Goal: Task Accomplishment & Management: Complete application form

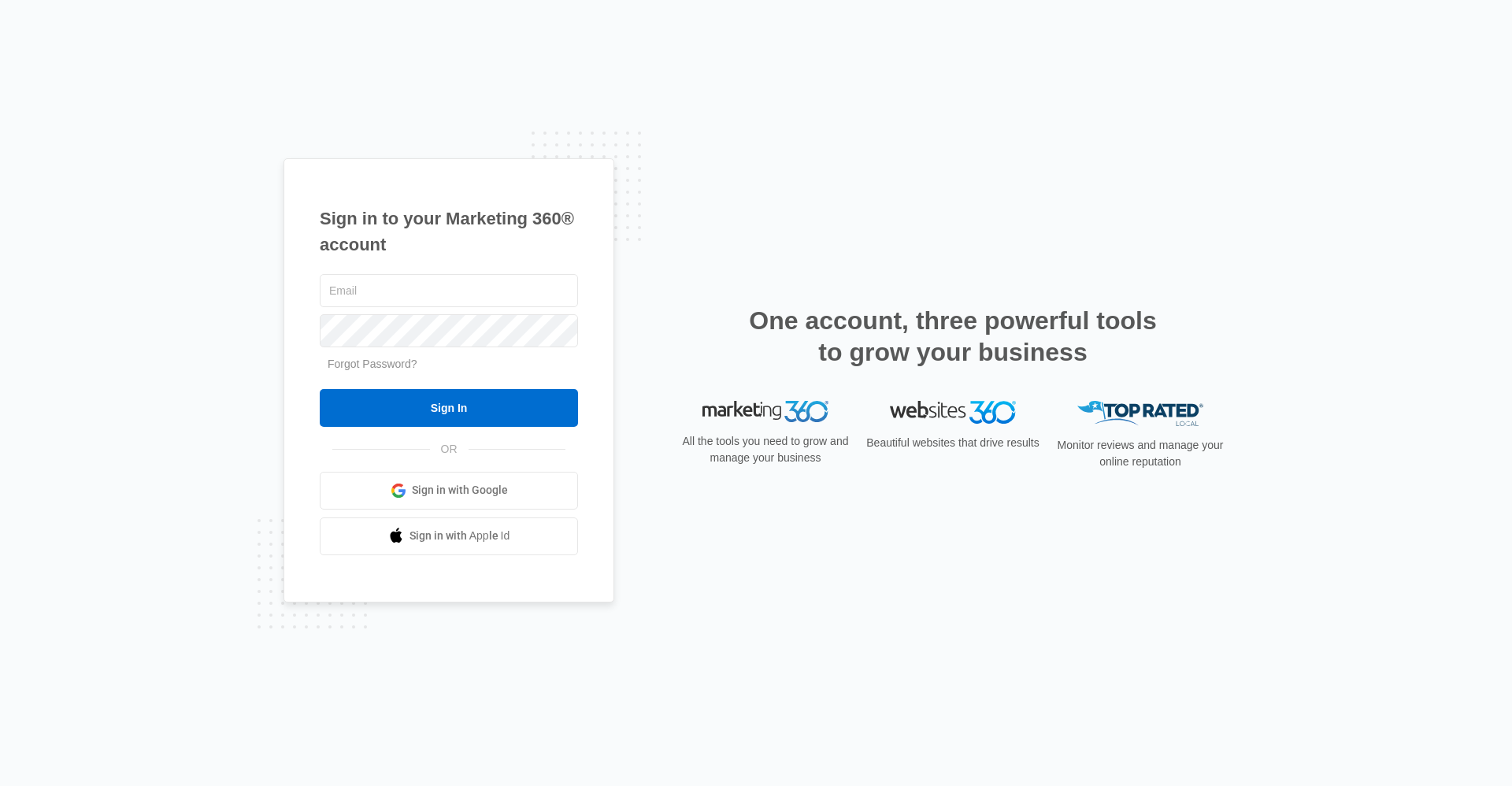
type input "[EMAIL_ADDRESS][DOMAIN_NAME]"
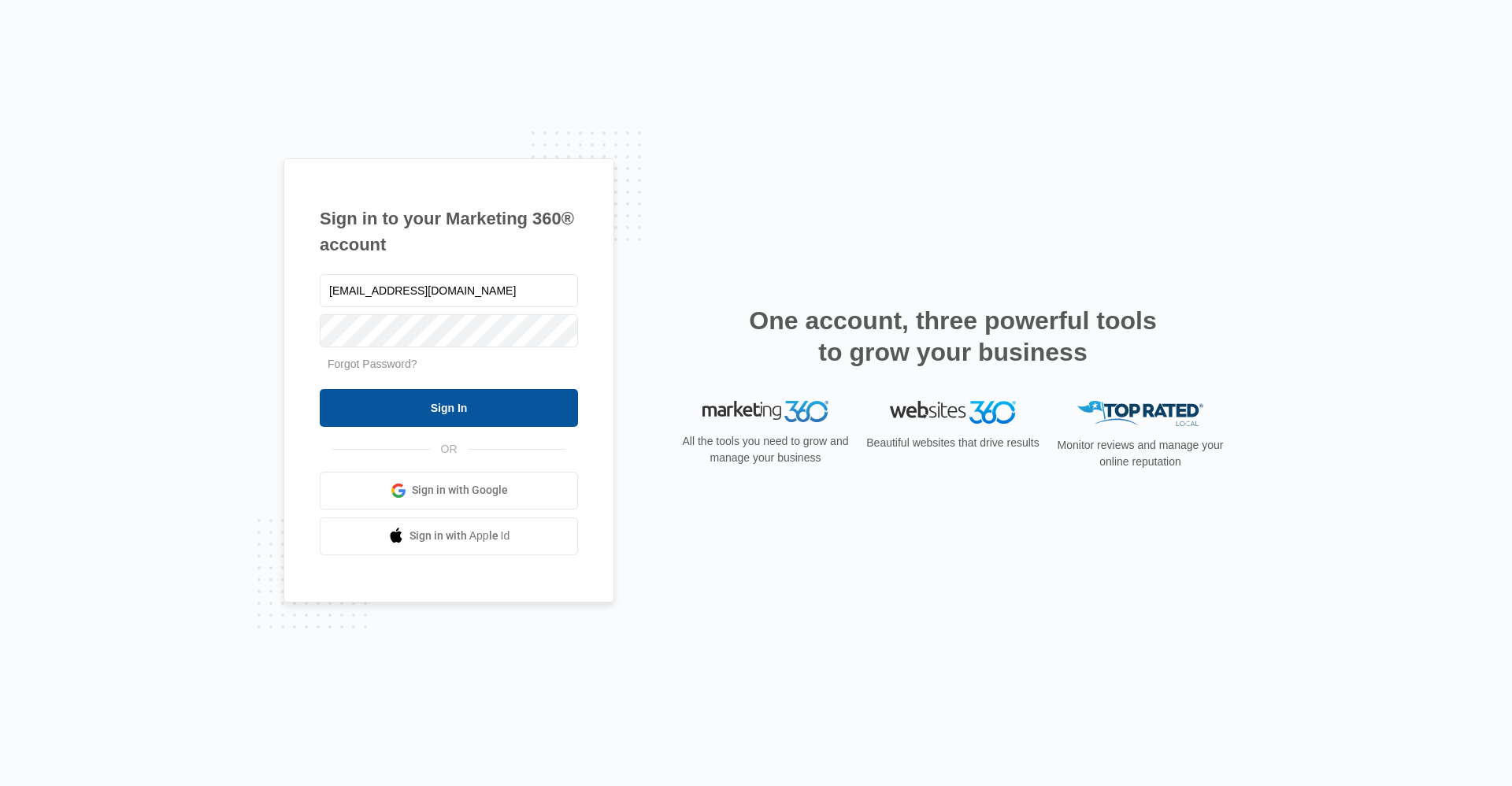
drag, startPoint x: 0, startPoint y: 0, endPoint x: 540, endPoint y: 413, distance: 679.8
click at [540, 413] on input "Sign In" at bounding box center [448, 408] width 258 height 38
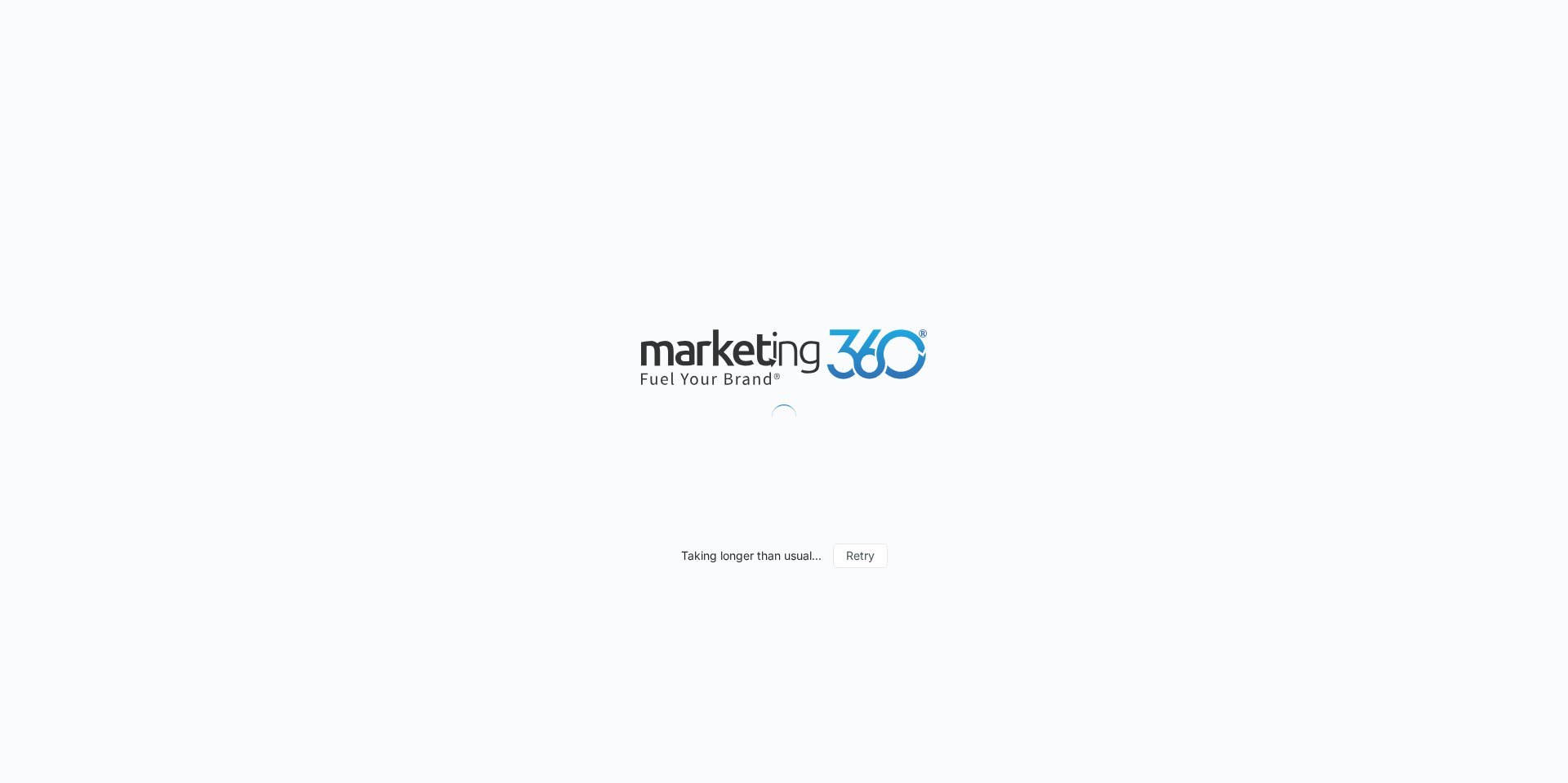
click at [1380, 244] on div "Taking longer than usual... Retry" at bounding box center [784, 392] width 1568 height 783
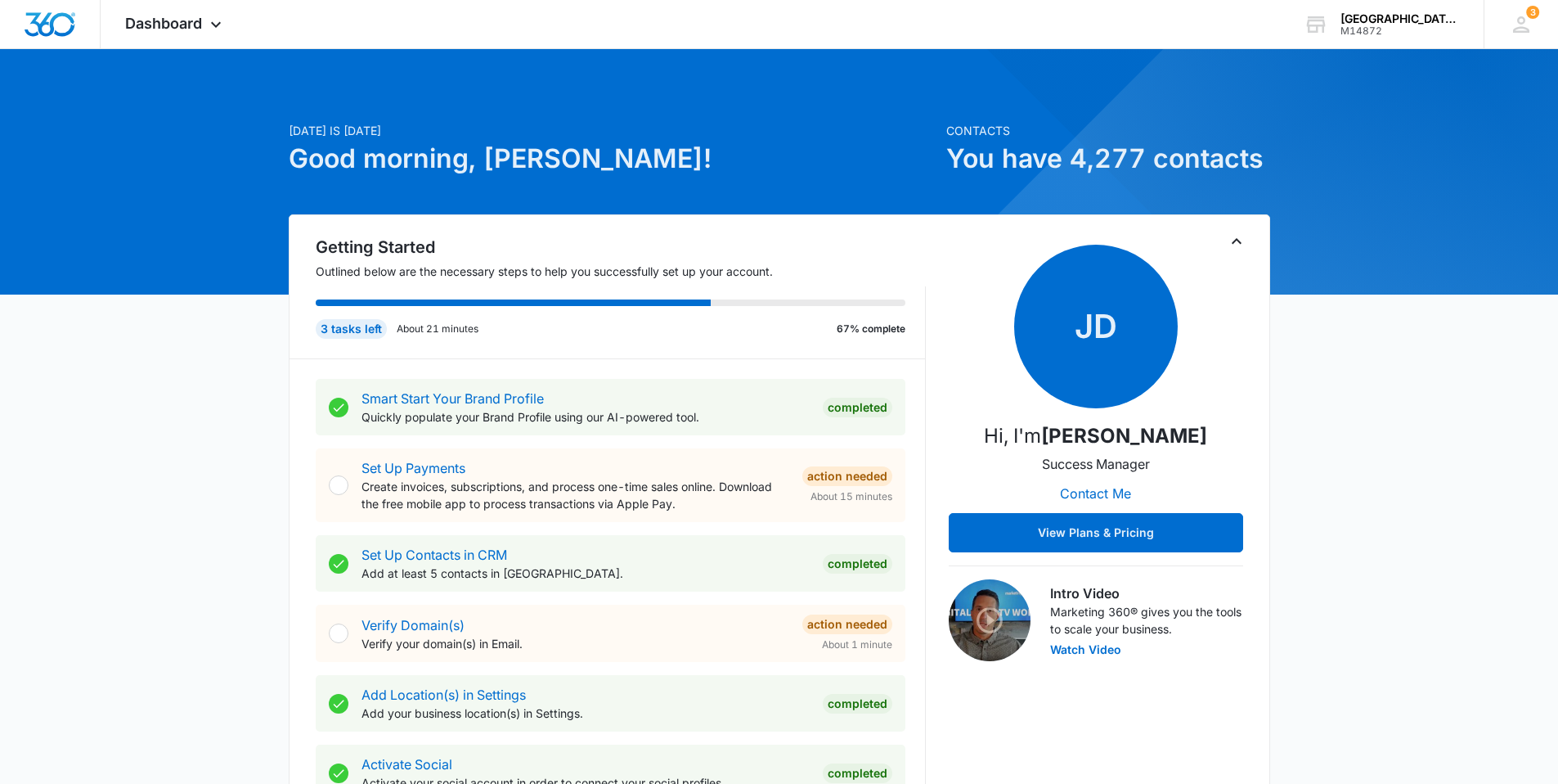
drag, startPoint x: 1453, startPoint y: 192, endPoint x: 1504, endPoint y: 75, distance: 127.6
click at [1527, 24] on icon at bounding box center [1521, 24] width 25 height 25
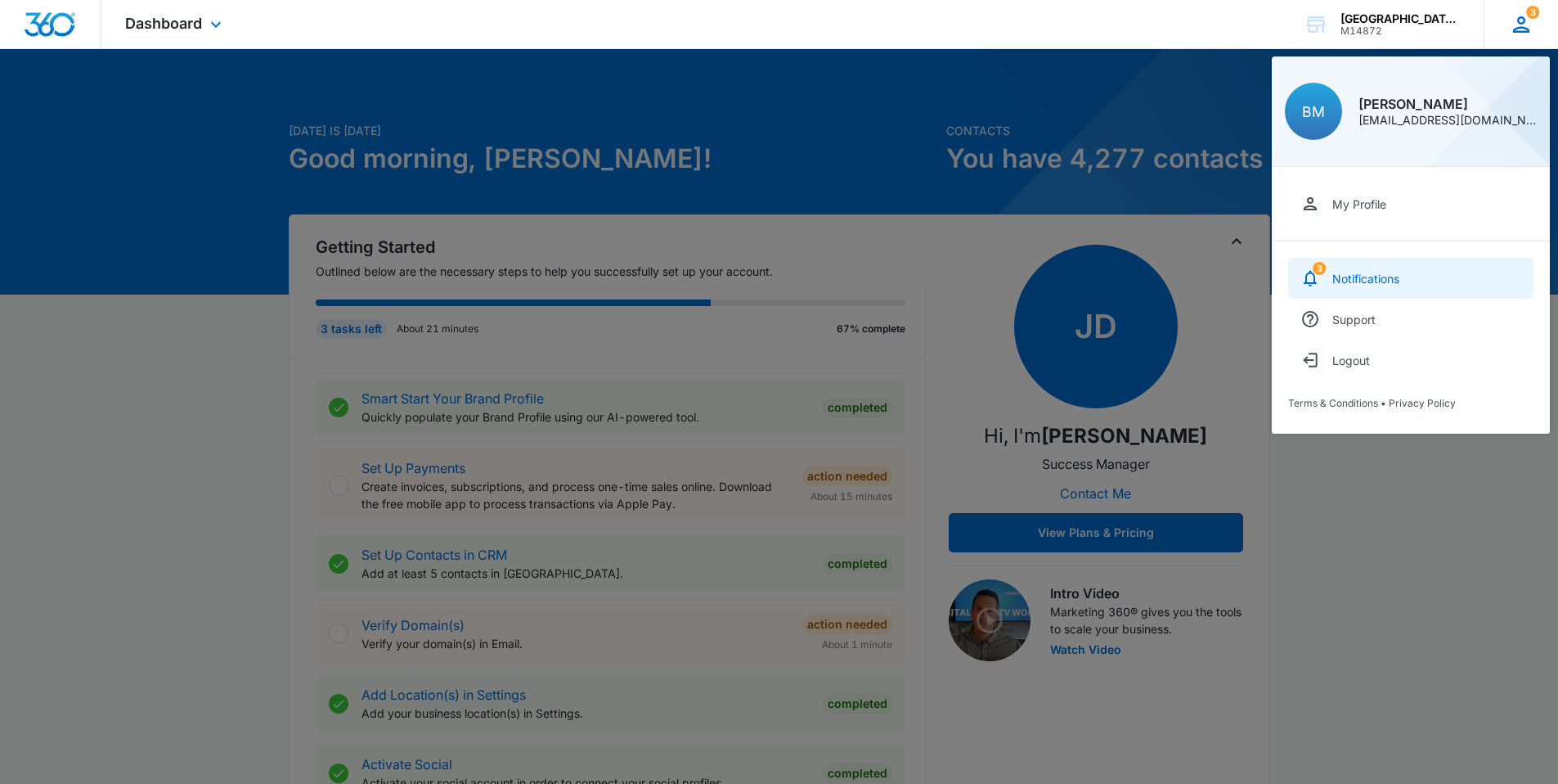
click at [1407, 273] on link "3 Notifications" at bounding box center [1412, 278] width 246 height 41
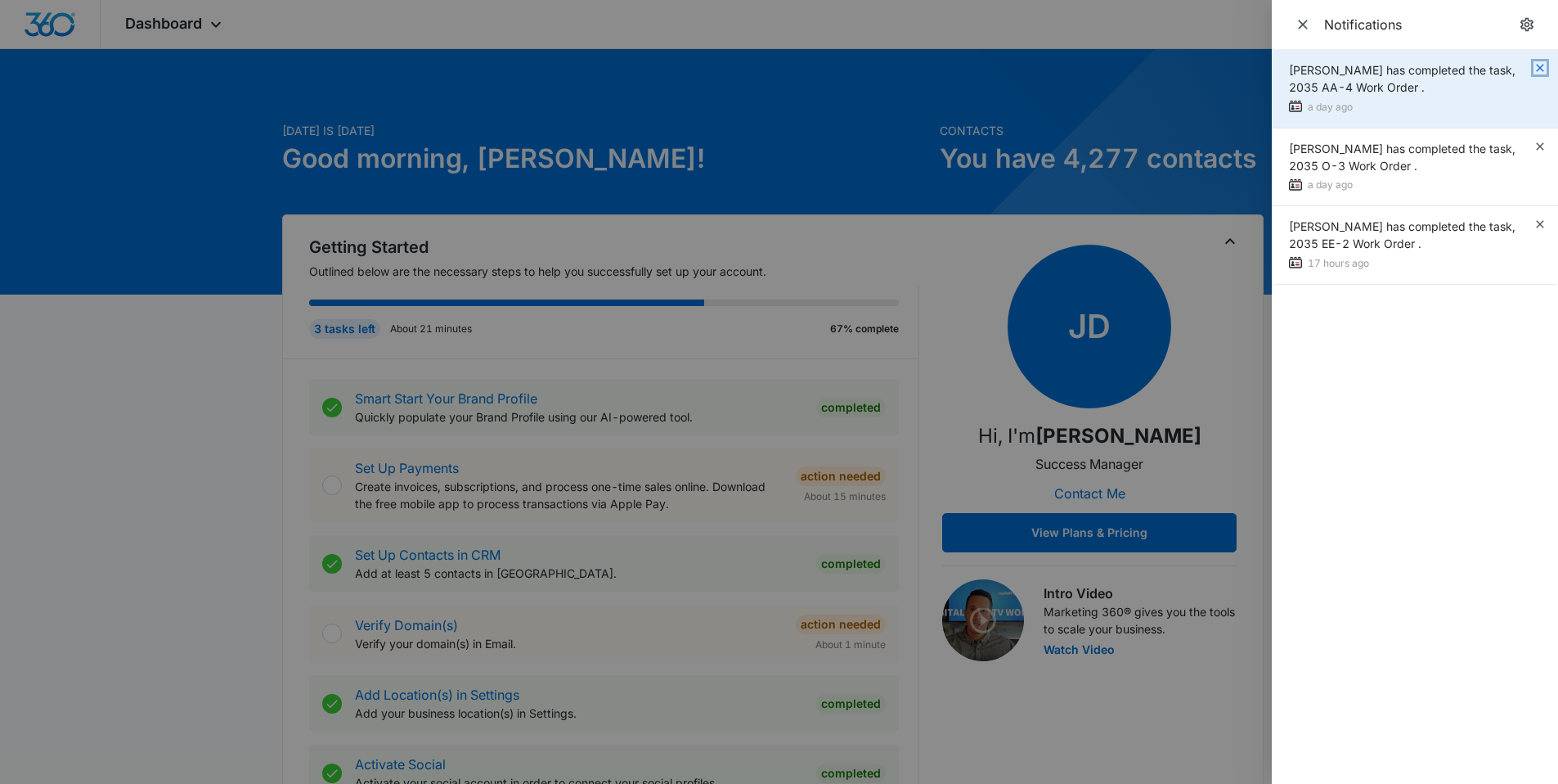
click at [1539, 66] on icon "button" at bounding box center [1539, 67] width 13 height 13
click at [1539, 66] on div "Jonathan Guptill has completed the task, 2035 AA-4 Work Order . a day ago" at bounding box center [1415, 89] width 286 height 79
click at [1540, 66] on icon "button" at bounding box center [1539, 67] width 13 height 13
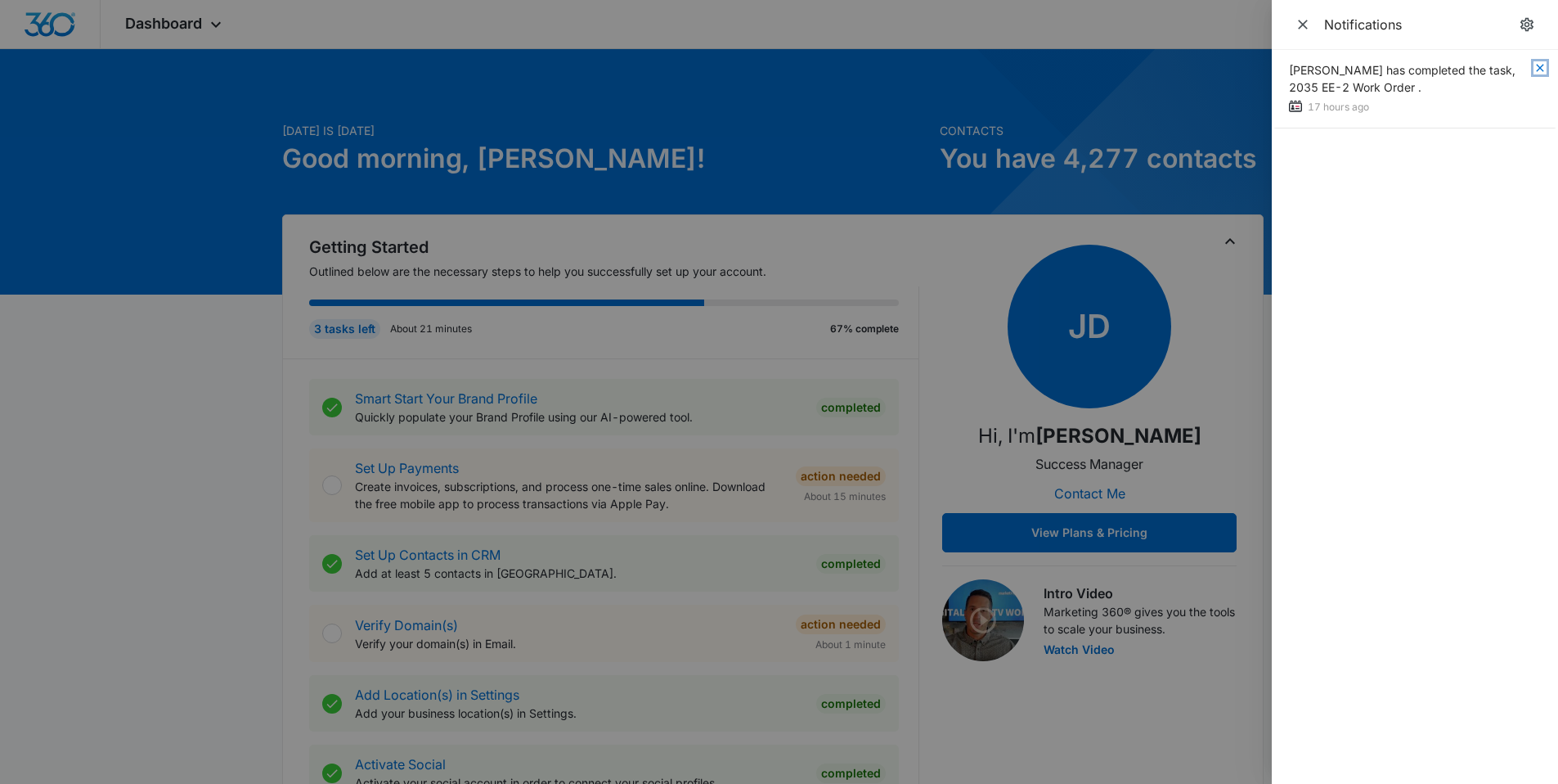
click at [1540, 66] on icon "button" at bounding box center [1539, 67] width 13 height 13
click at [1295, 23] on icon "Close" at bounding box center [1302, 24] width 16 height 16
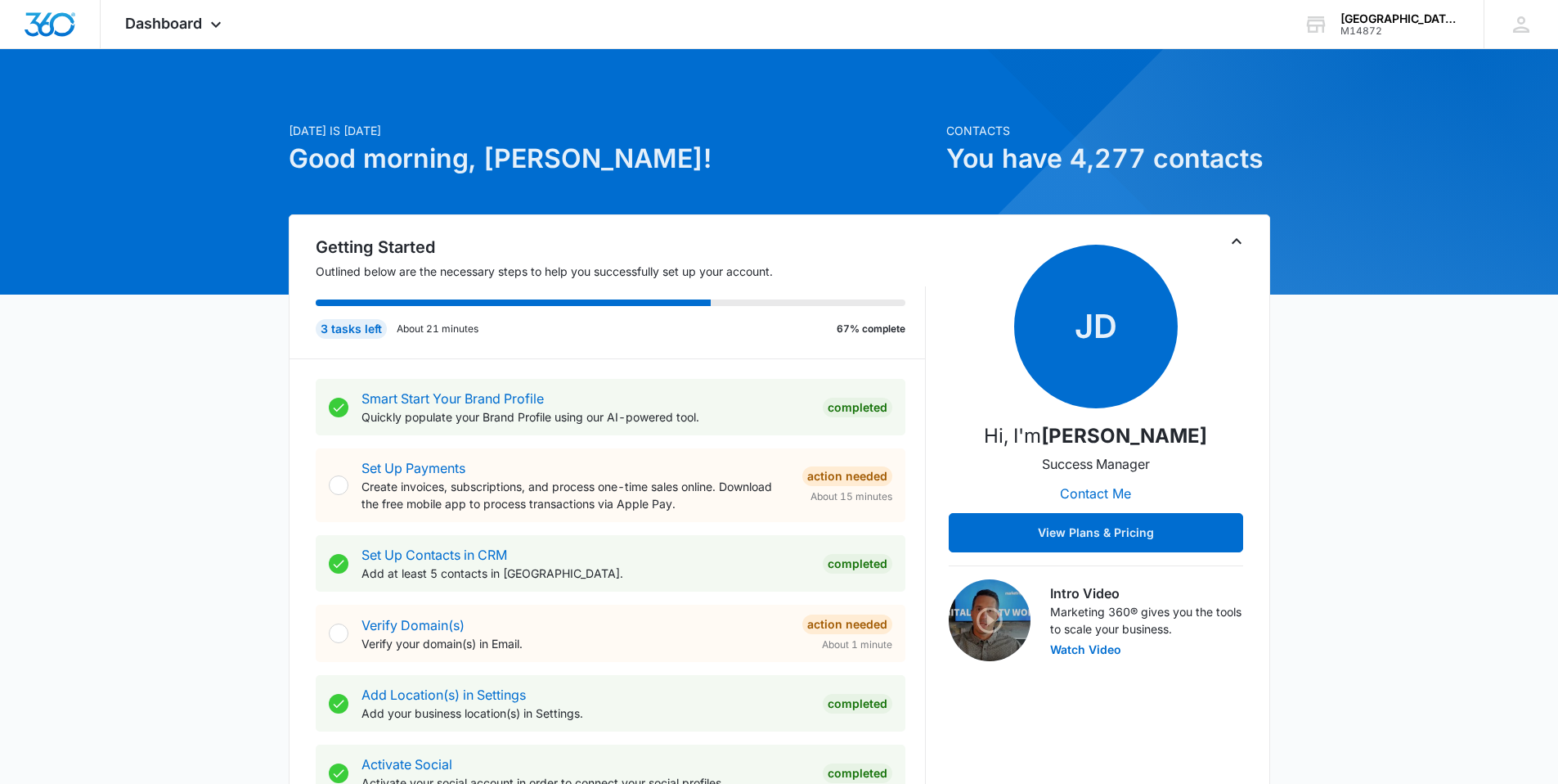
click at [191, 51] on div at bounding box center [779, 172] width 1558 height 246
click at [185, 29] on span "Dashboard" at bounding box center [163, 23] width 77 height 17
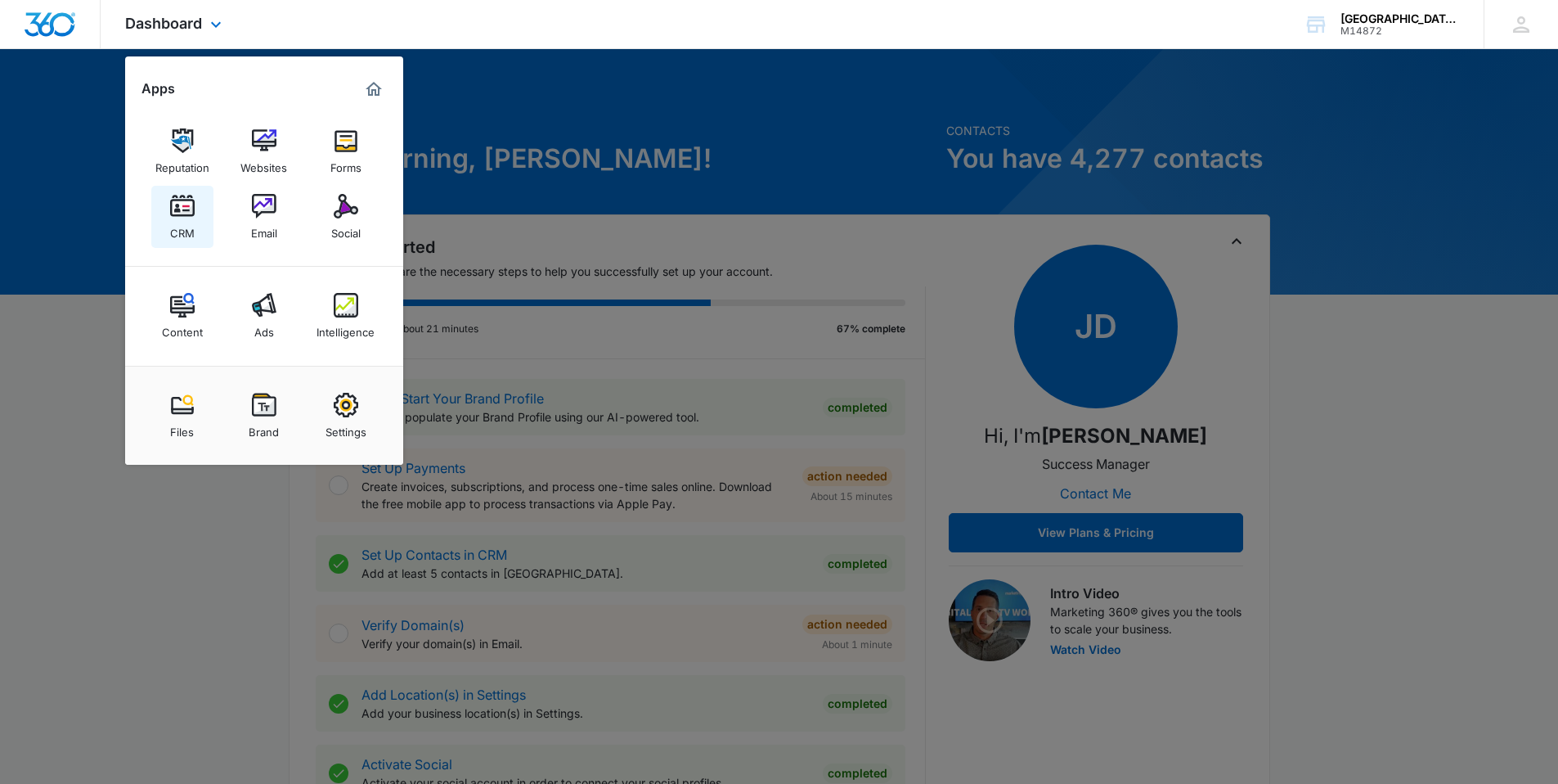
drag, startPoint x: 194, startPoint y: 213, endPoint x: 211, endPoint y: 212, distance: 17.0
click at [194, 213] on img at bounding box center [182, 206] width 25 height 25
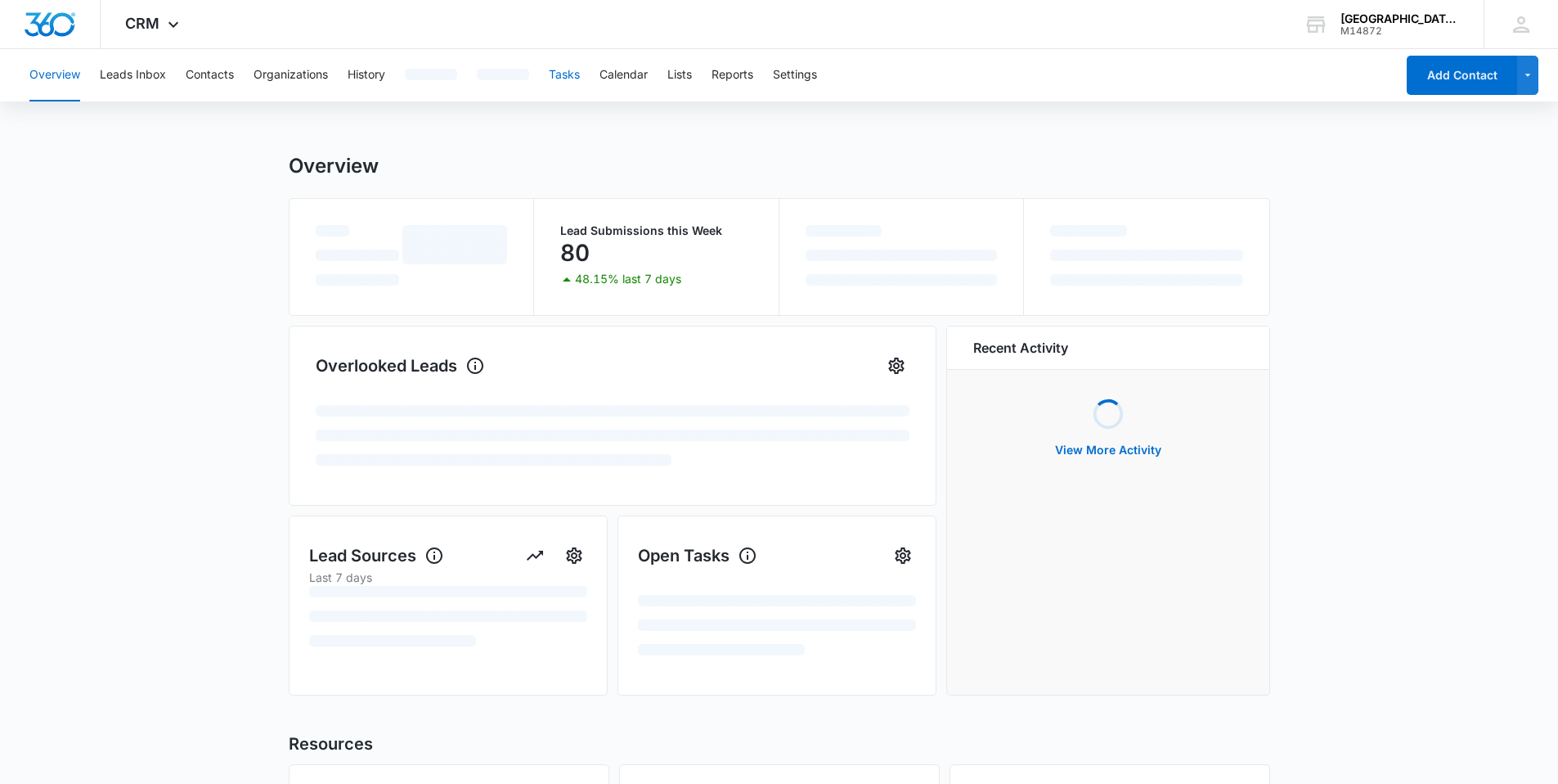
click at [558, 82] on button "Tasks" at bounding box center [564, 75] width 31 height 52
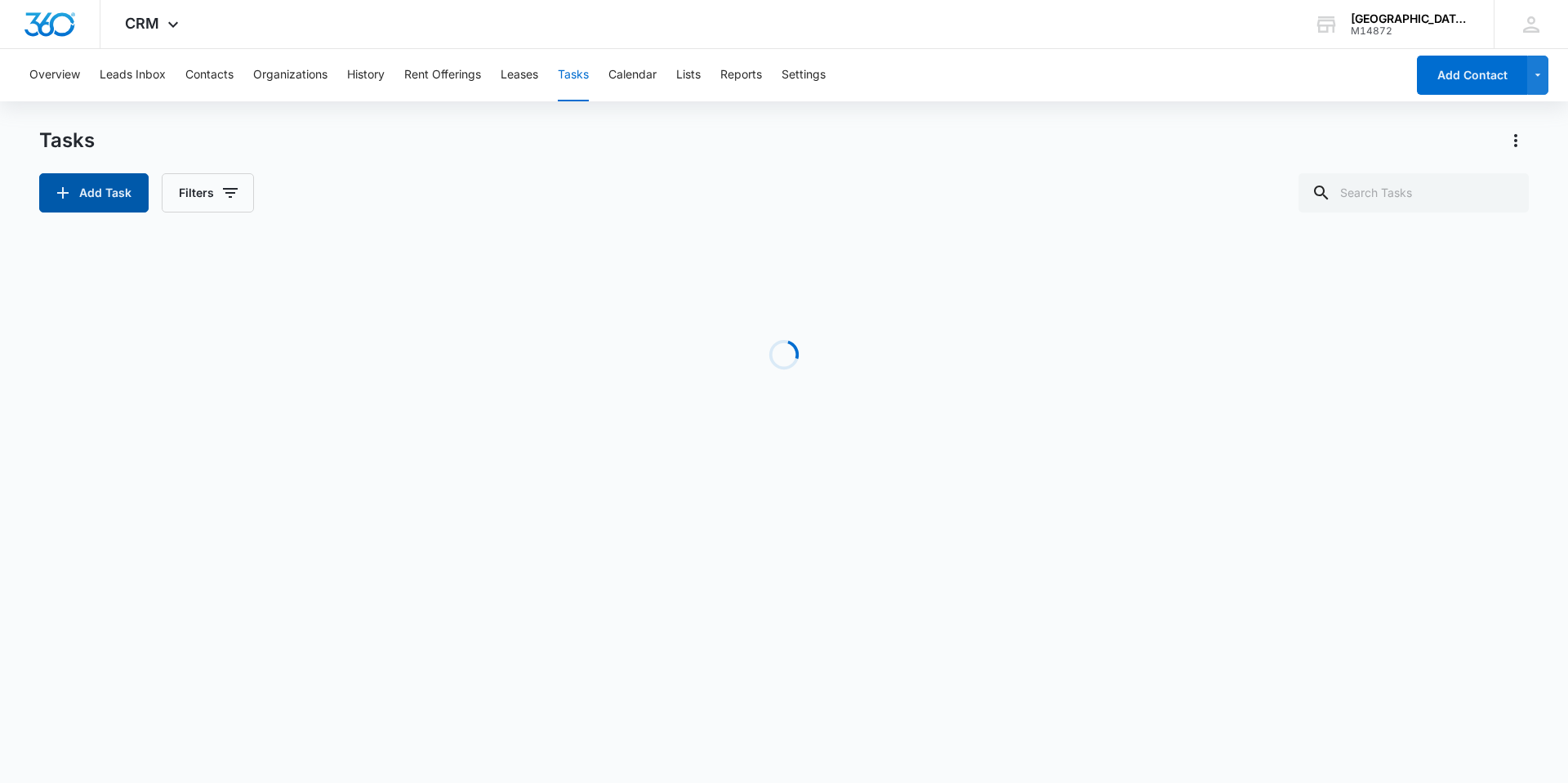
click at [96, 189] on button "Add Task" at bounding box center [93, 193] width 109 height 39
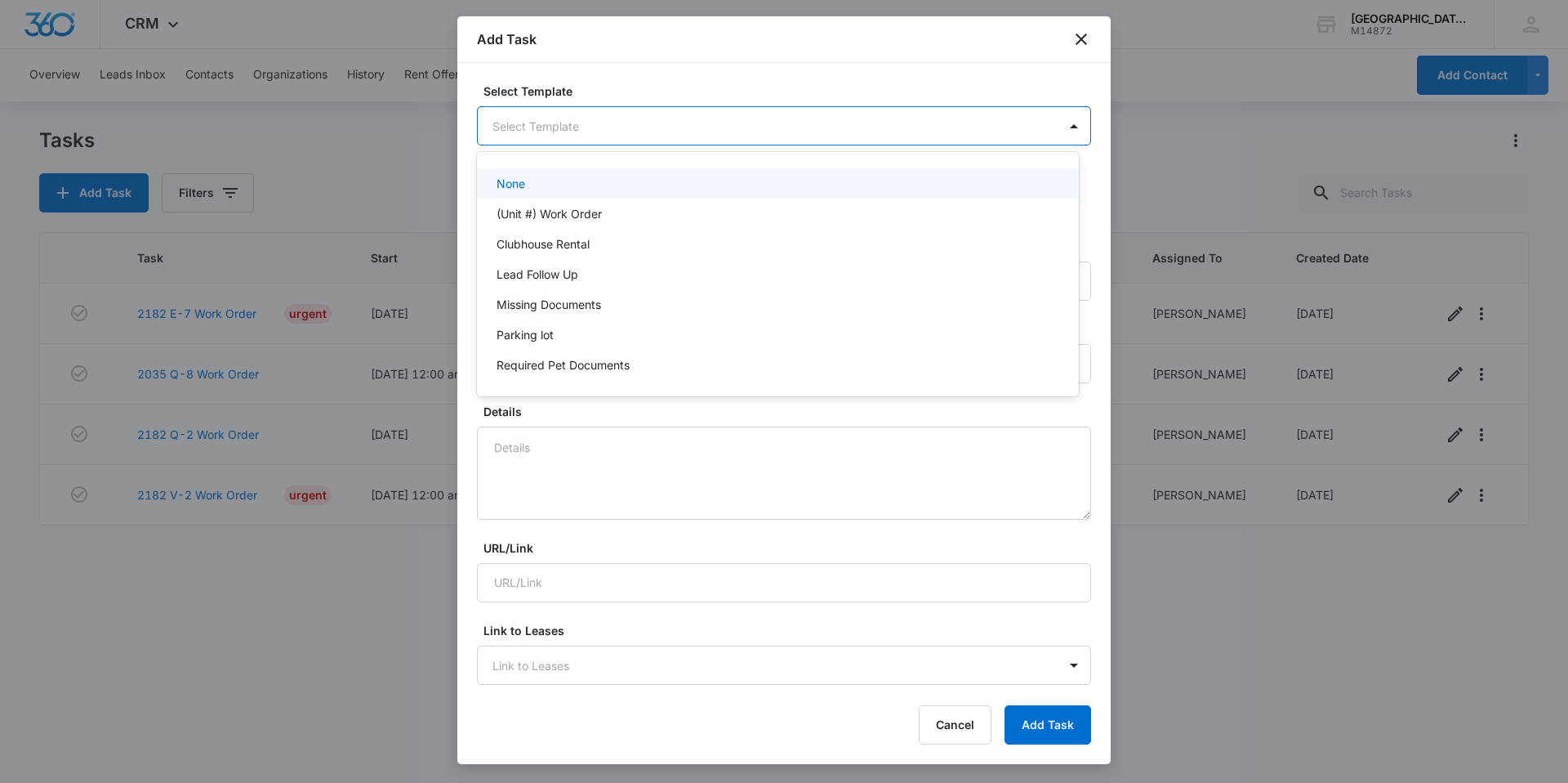
click at [615, 135] on body "CRM Apps Reputation Websites Forms CRM Email Social Content Ads Intelligence Fi…" at bounding box center [784, 392] width 1568 height 783
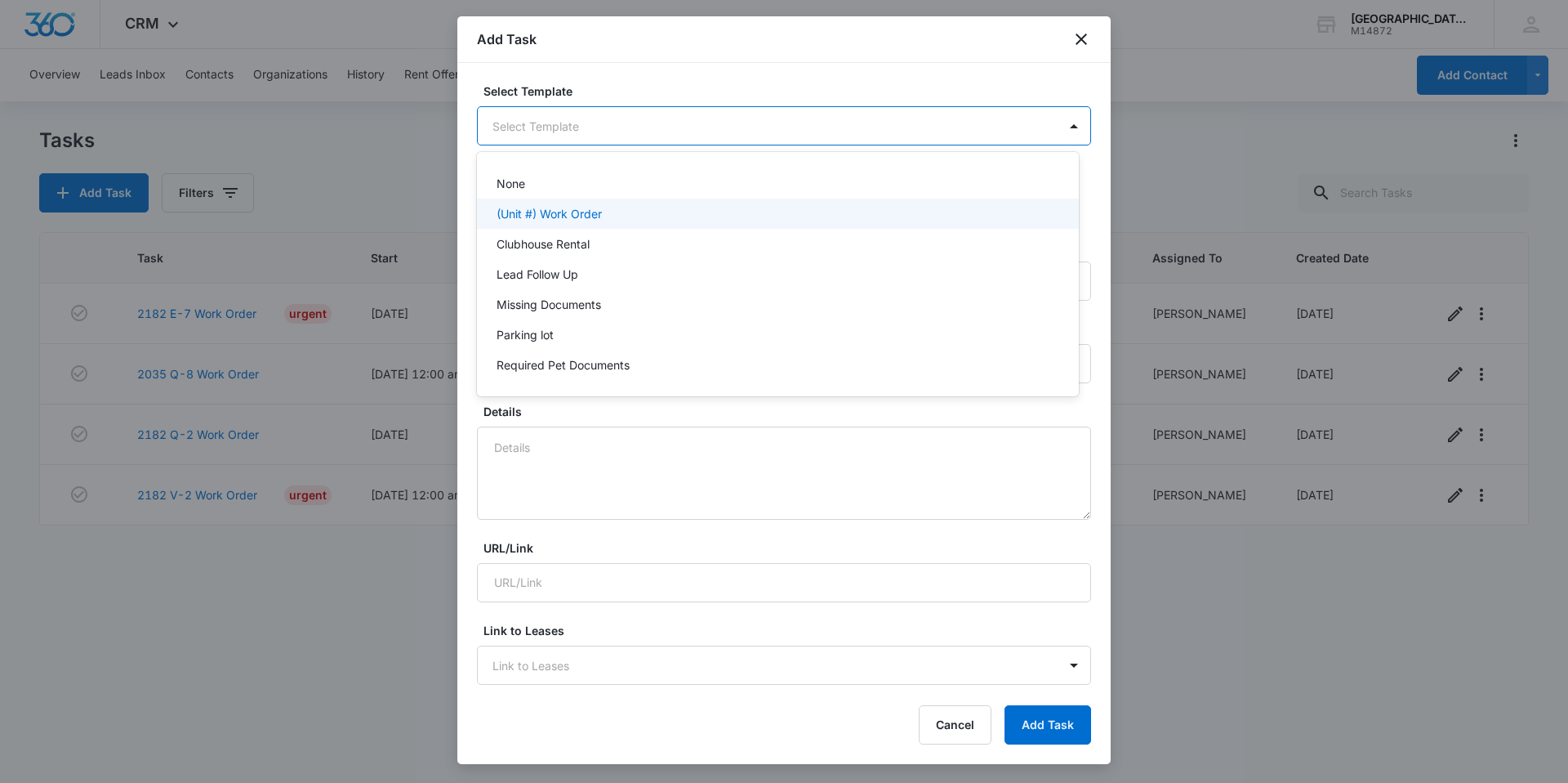
click at [586, 218] on p "(Unit #) Work Order" at bounding box center [549, 213] width 106 height 17
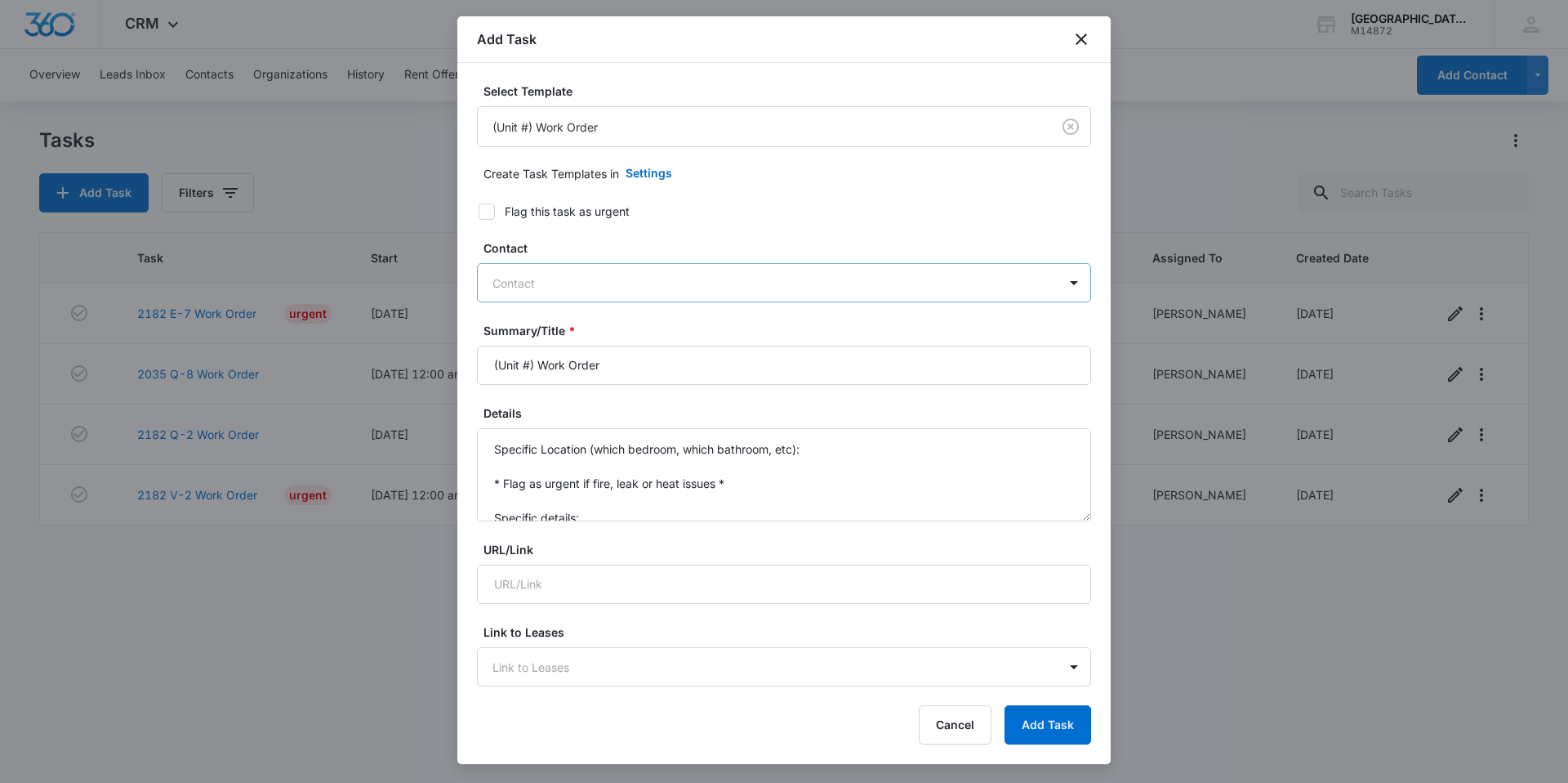
click at [567, 276] on div at bounding box center [774, 283] width 564 height 20
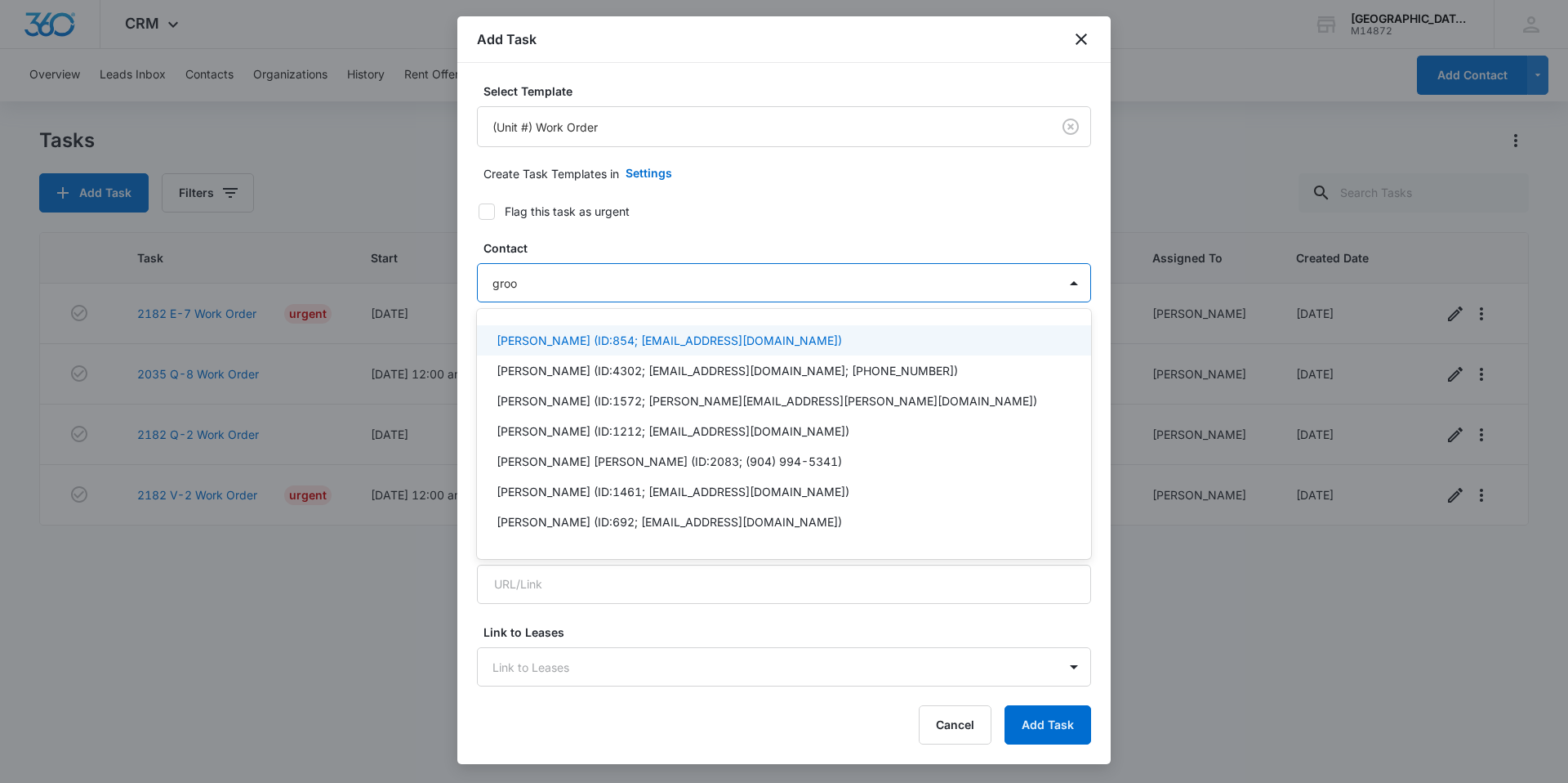
type input "groom"
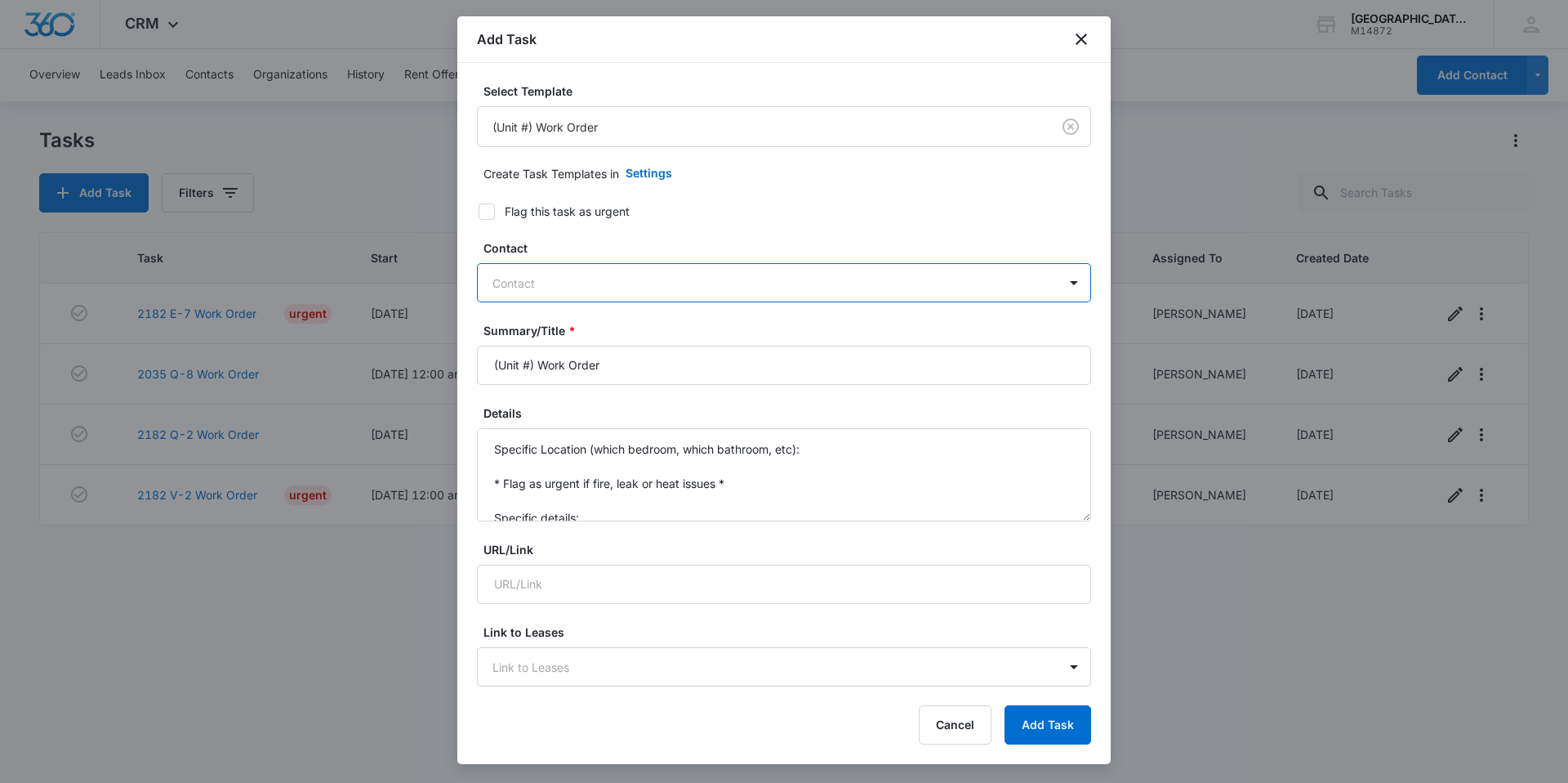
drag, startPoint x: 567, startPoint y: 282, endPoint x: 440, endPoint y: 293, distance: 127.5
click at [440, 293] on body "CRM Apps Reputation Websites Forms CRM Email Social Content Ads Intelligence Fi…" at bounding box center [784, 392] width 1568 height 783
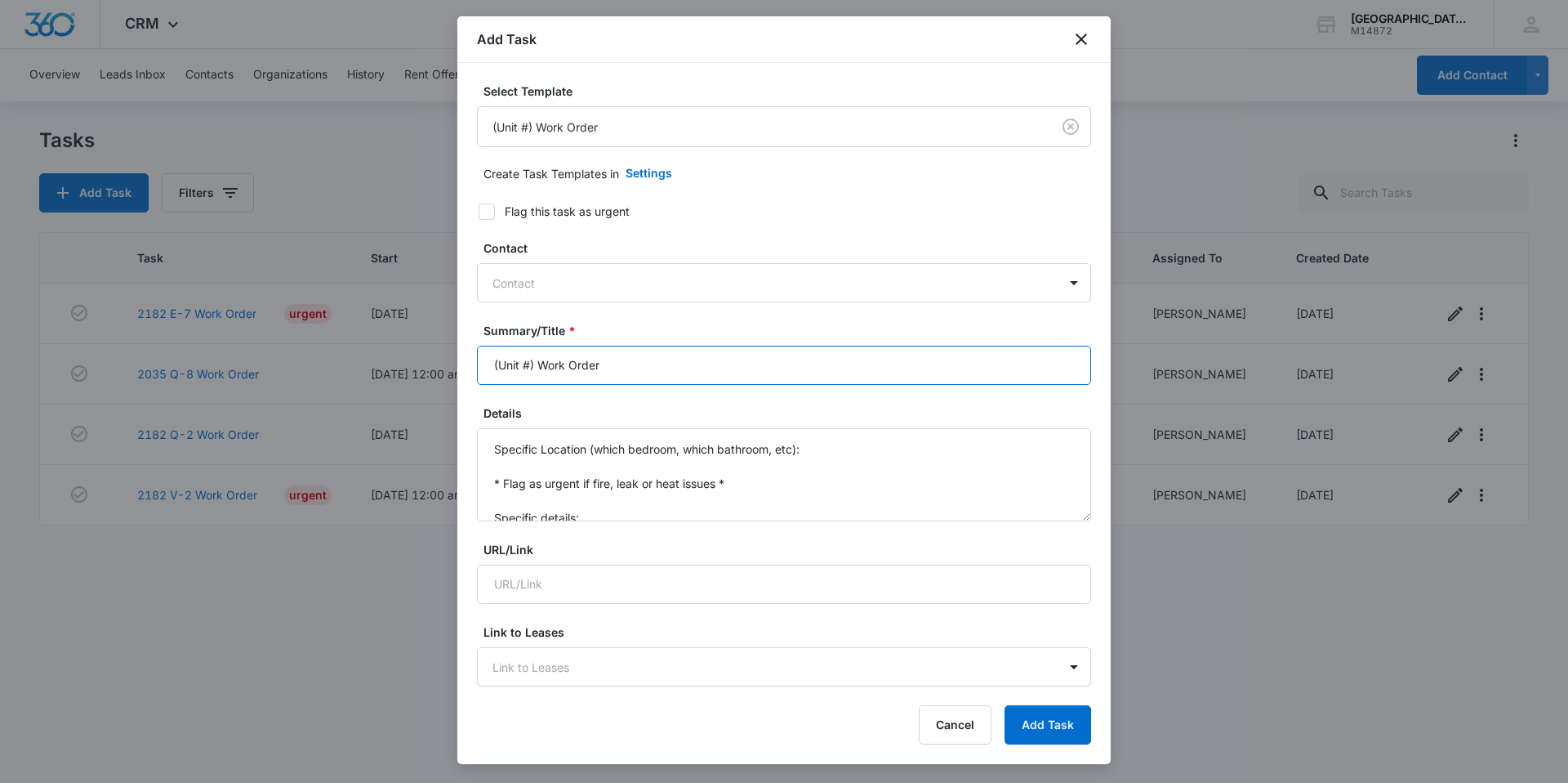
drag, startPoint x: 535, startPoint y: 368, endPoint x: 426, endPoint y: 375, distance: 109.2
click at [426, 375] on body "CRM Apps Reputation Websites Forms CRM Email Social Content Ads Intelligence Fi…" at bounding box center [784, 392] width 1568 height 783
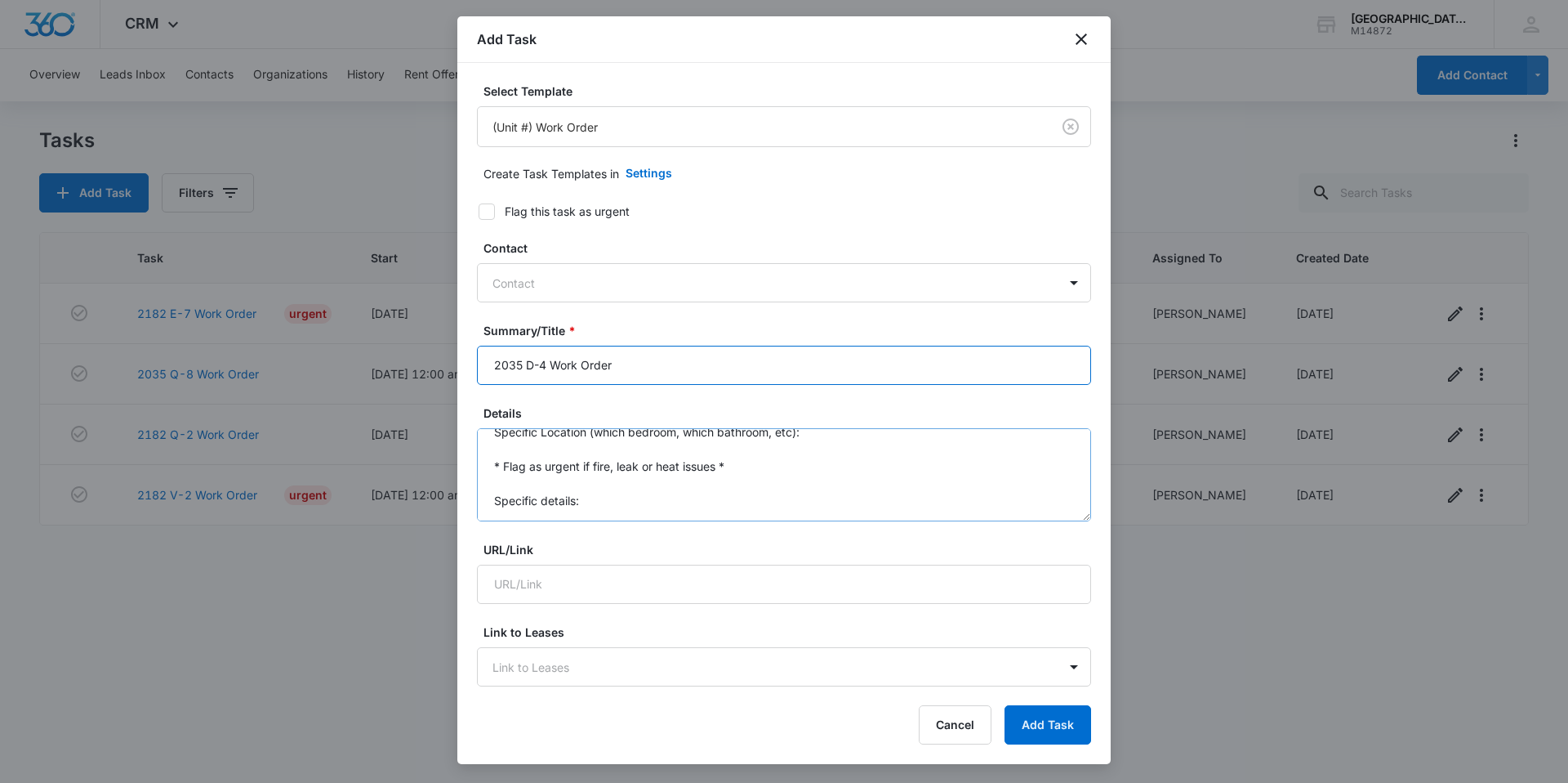
scroll to position [35, 0]
type input "2035 D-4 Work Order"
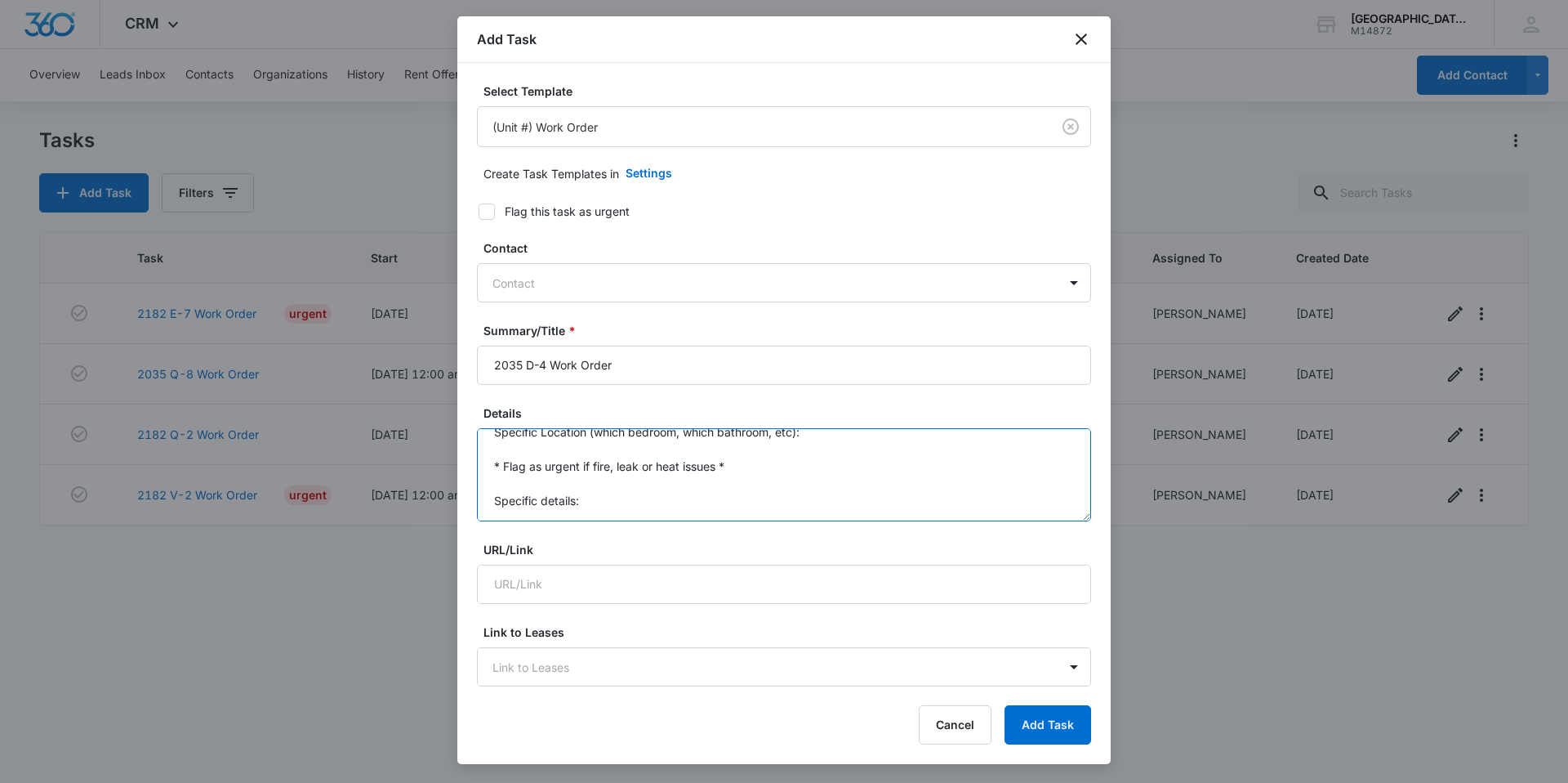
scroll to position [0, 0]
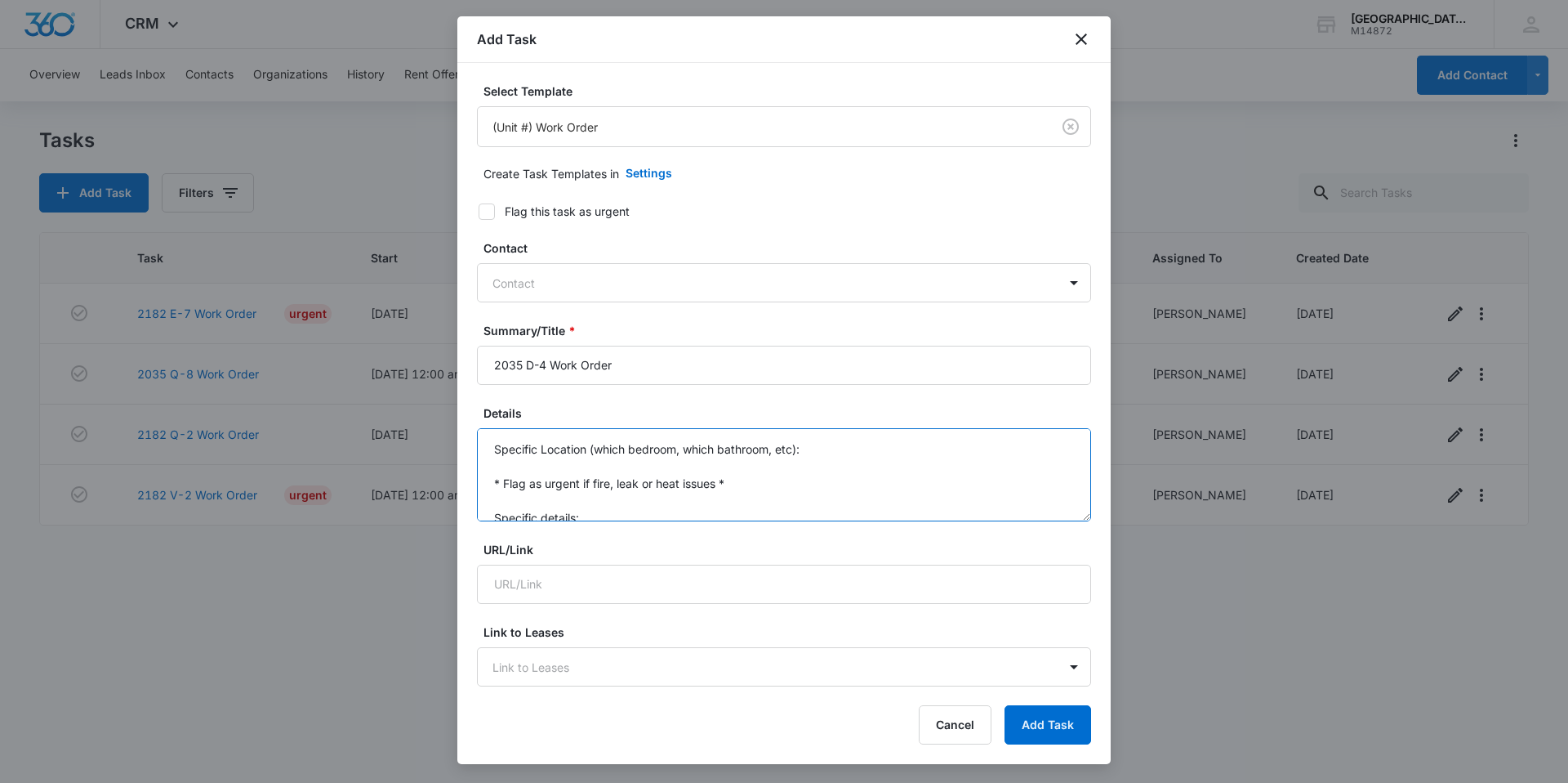
drag, startPoint x: 511, startPoint y: 505, endPoint x: 473, endPoint y: 374, distance: 136.4
click at [473, 374] on div "Select Template (Unit #) Work Order Create Task Templates in Settings Flag this…" at bounding box center [784, 375] width 653 height 626
click at [756, 454] on textarea "Oven tripping breaker & wood slats left in unit- ahd tenant put them outside" at bounding box center [784, 474] width 615 height 93
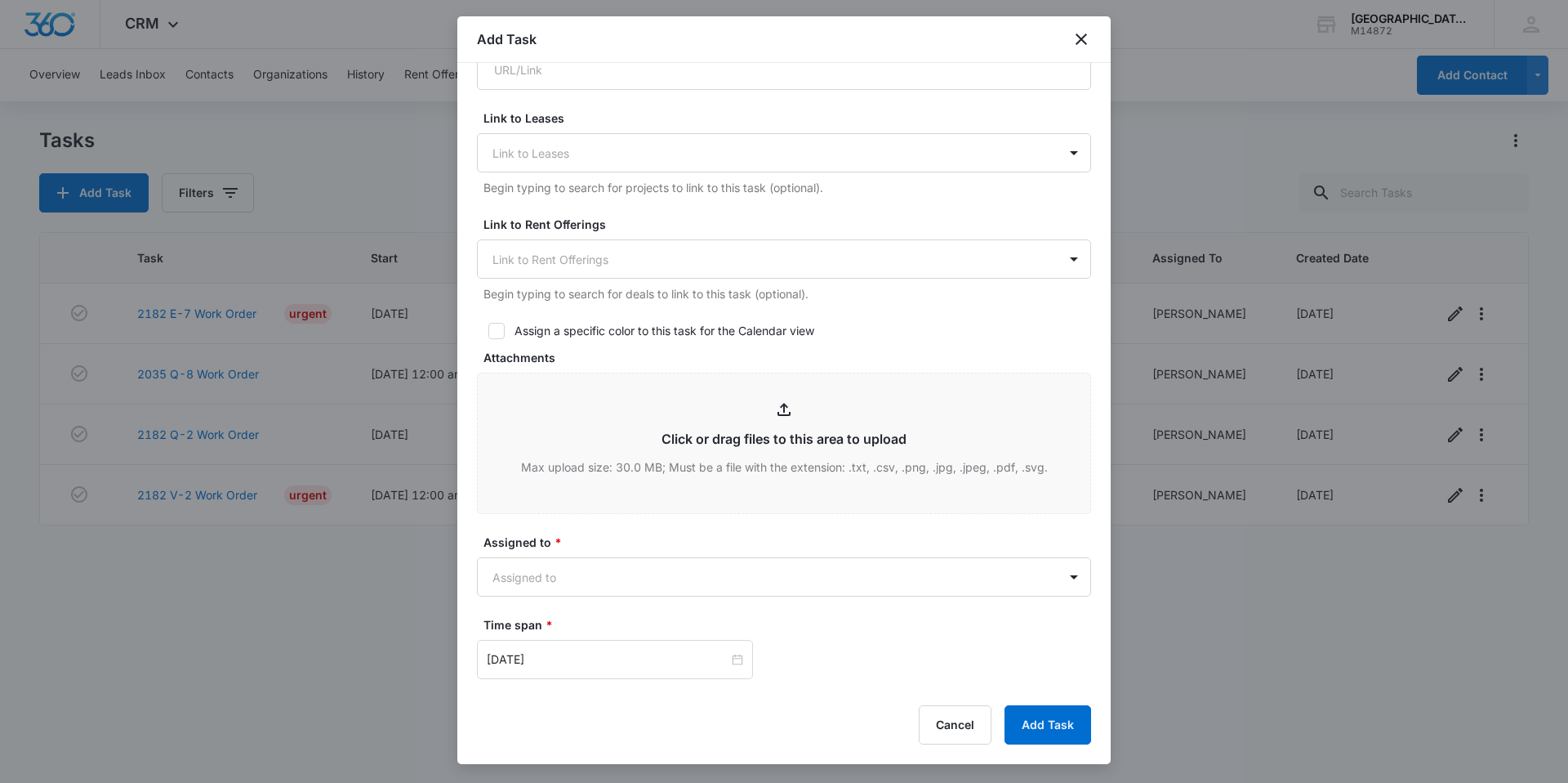
scroll to position [735, 0]
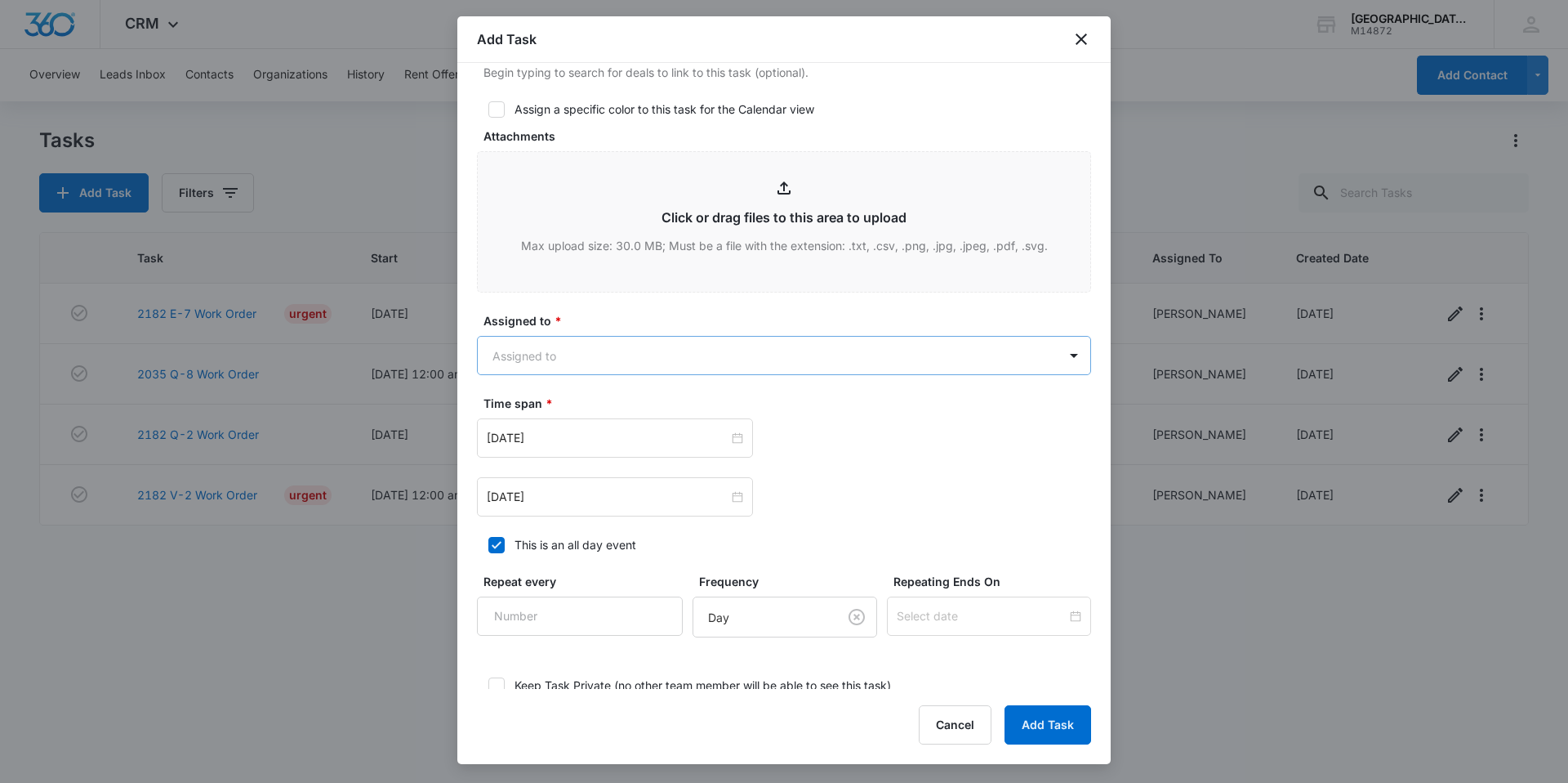
type textarea "Oven tripping breaker & wood slats left in unit- had tenant put them outside"
click at [570, 359] on body "CRM Apps Reputation Websites Forms CRM Email Social Content Ads Intelligence Fi…" at bounding box center [784, 392] width 1568 height 783
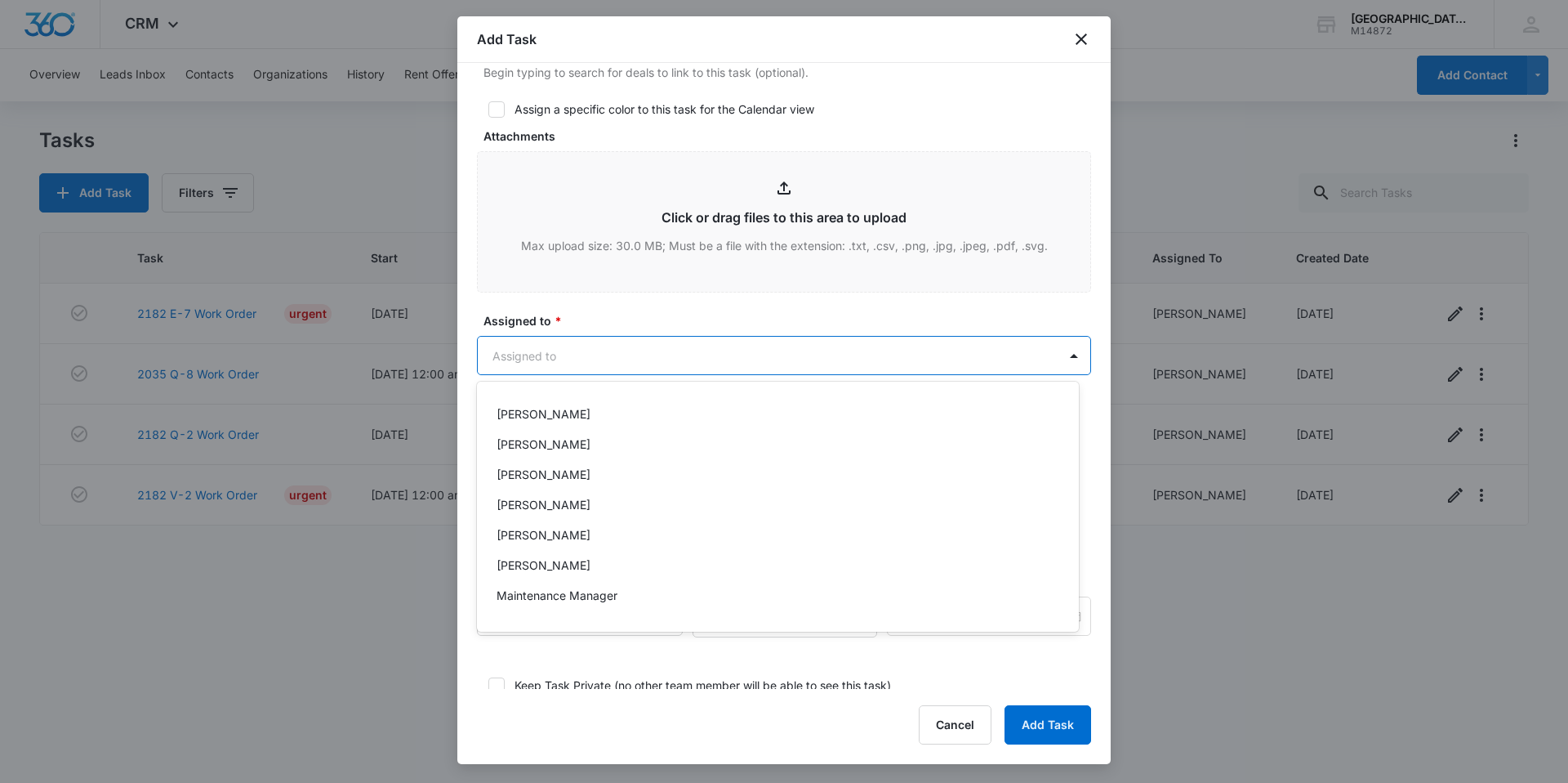
scroll to position [245, 0]
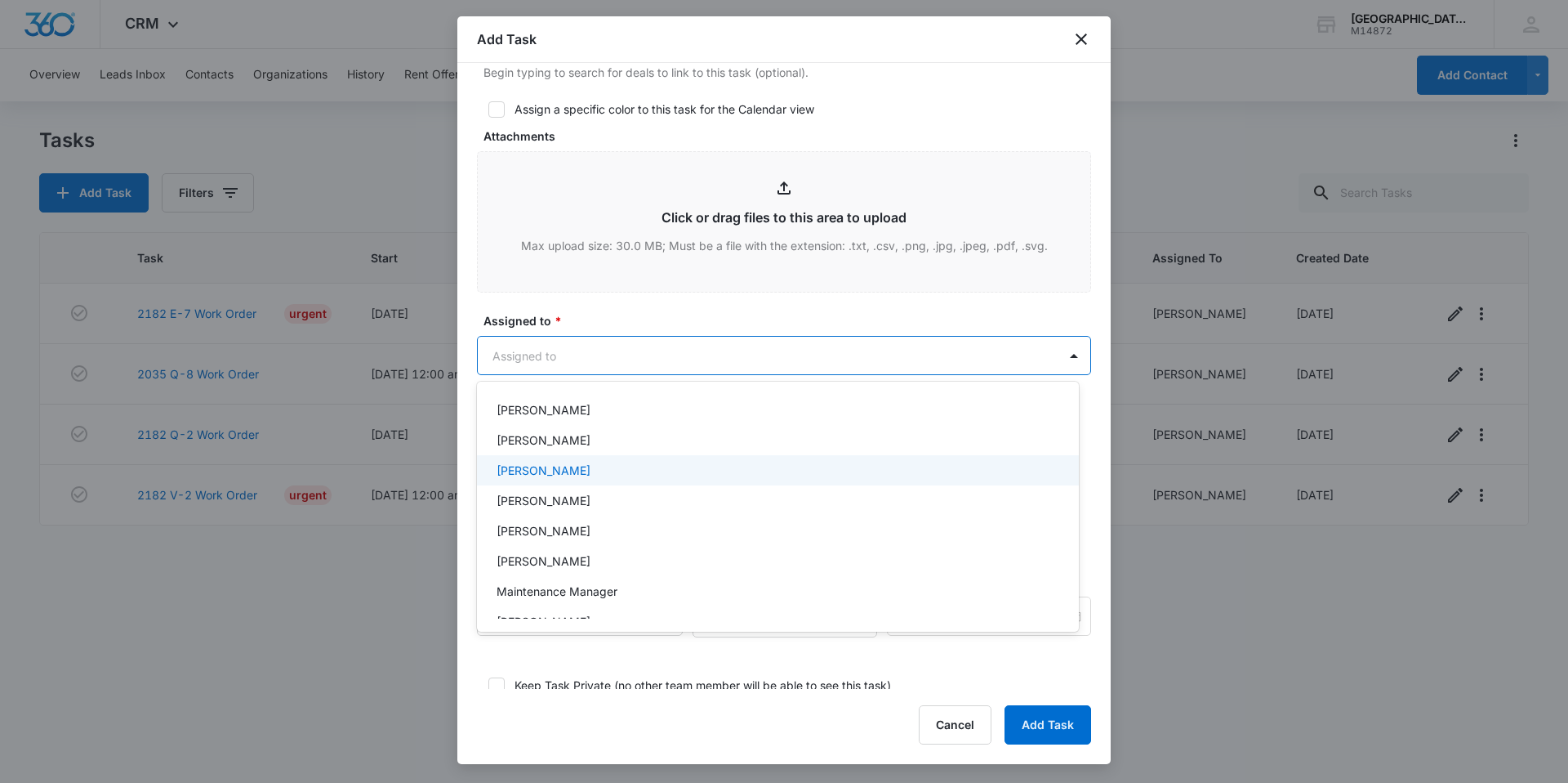
click at [638, 470] on div "Jonathan Guptill" at bounding box center [776, 470] width 560 height 17
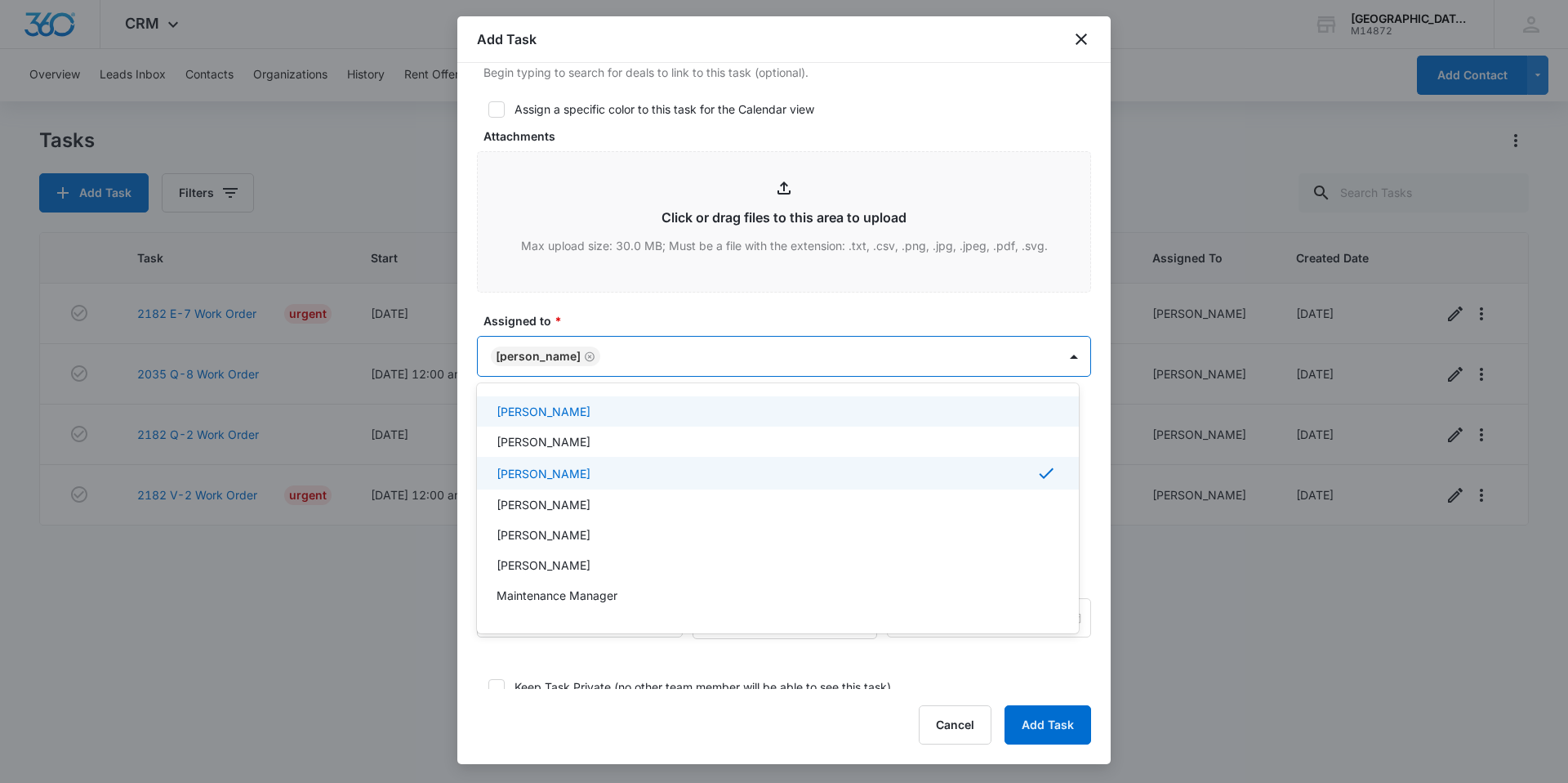
click at [659, 322] on div at bounding box center [784, 392] width 1568 height 783
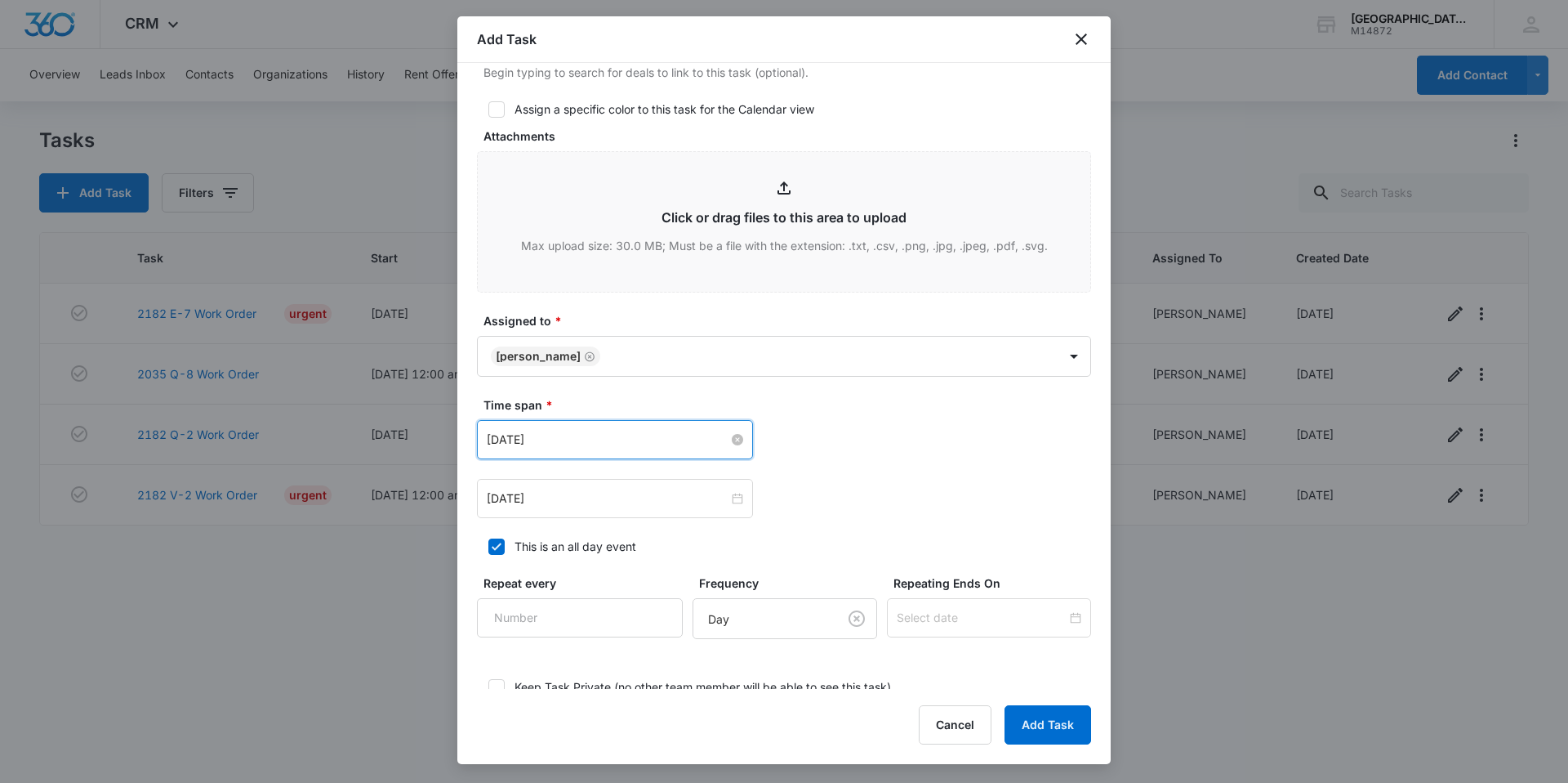
click at [605, 444] on input "Feb 16, 2023" at bounding box center [608, 439] width 242 height 18
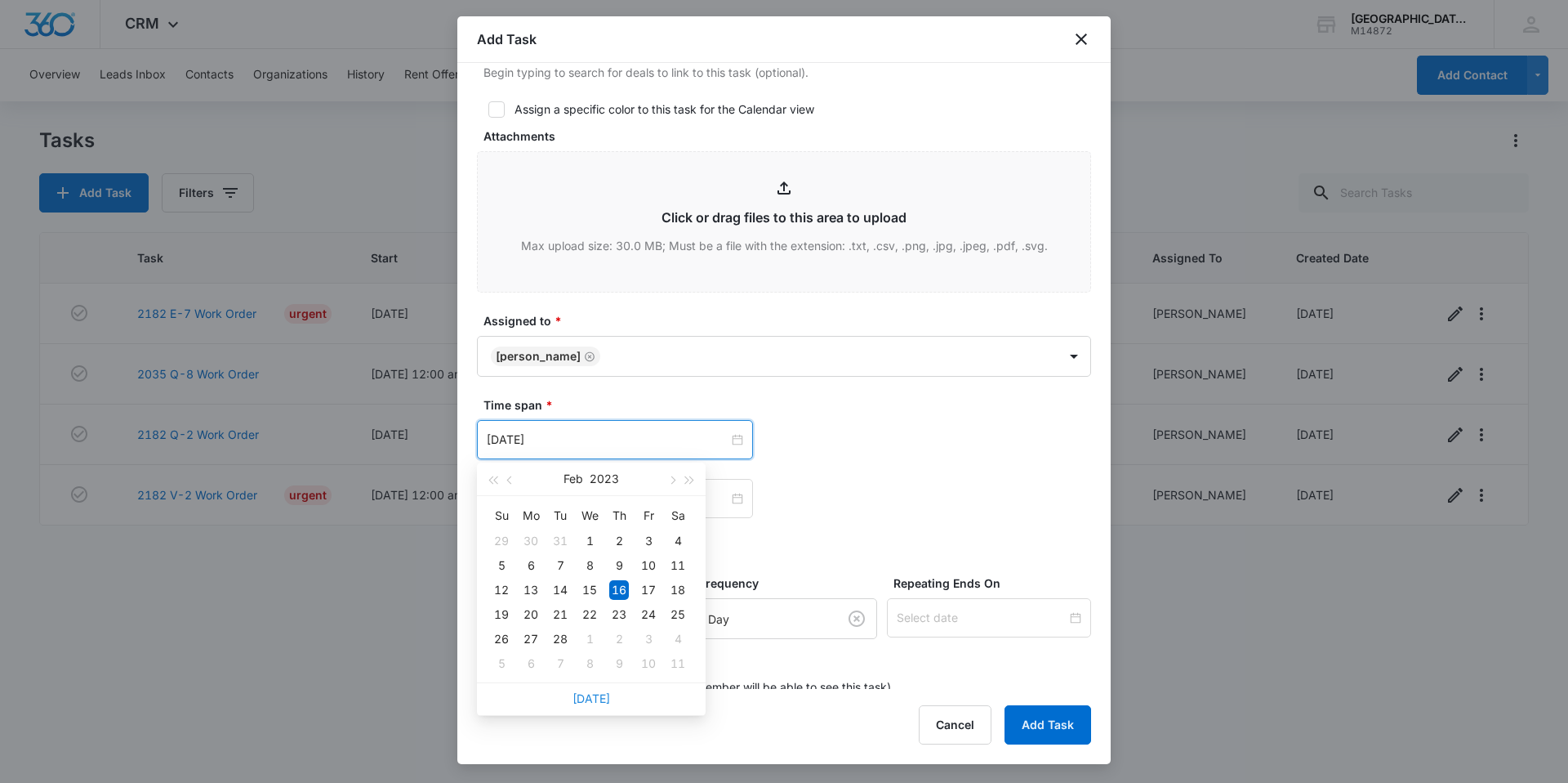
click at [604, 693] on link "Today" at bounding box center [591, 698] width 37 height 14
type input "Sep 6, 2025"
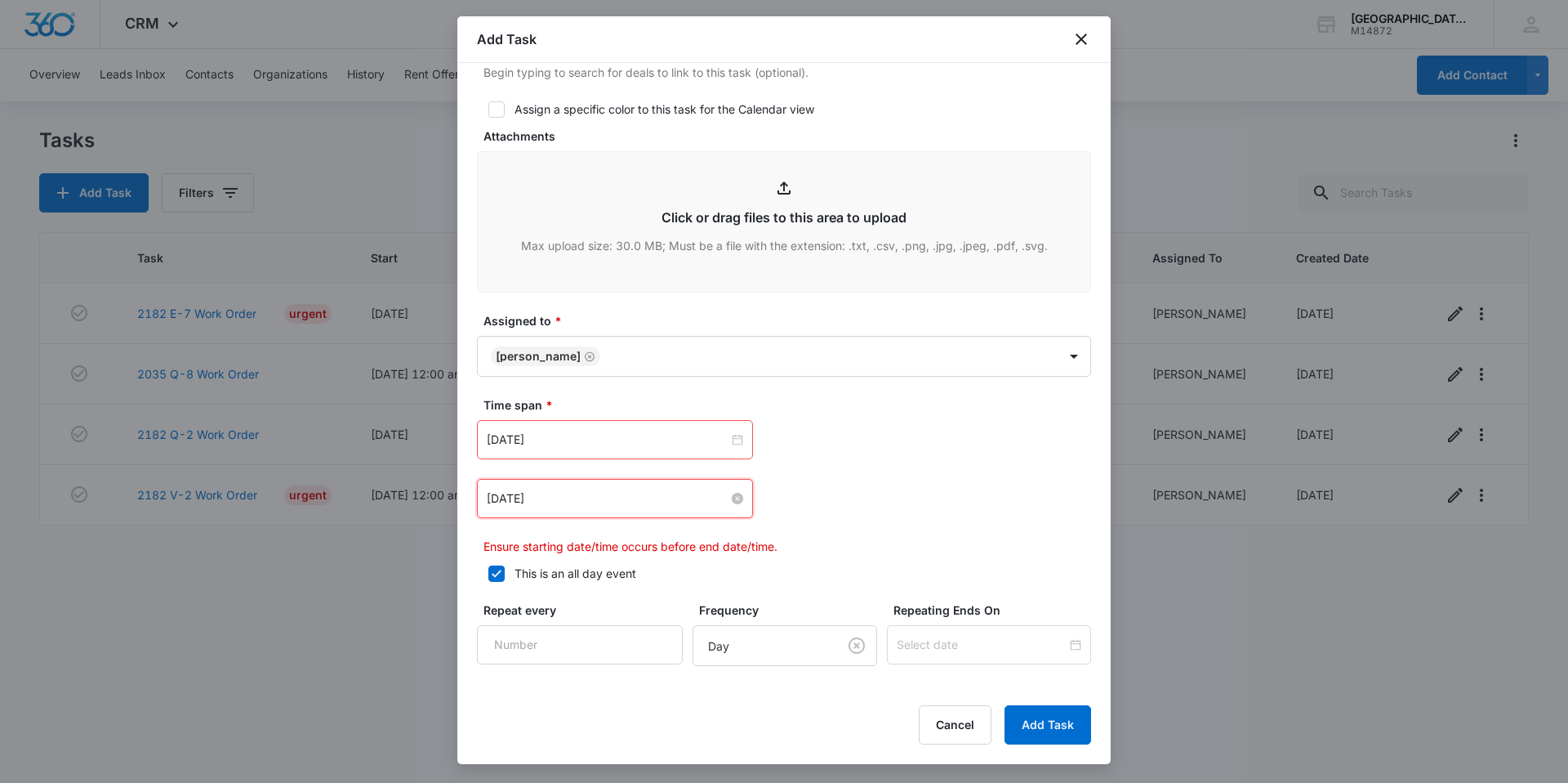
click at [593, 502] on input "Feb 16, 2023" at bounding box center [608, 498] width 242 height 18
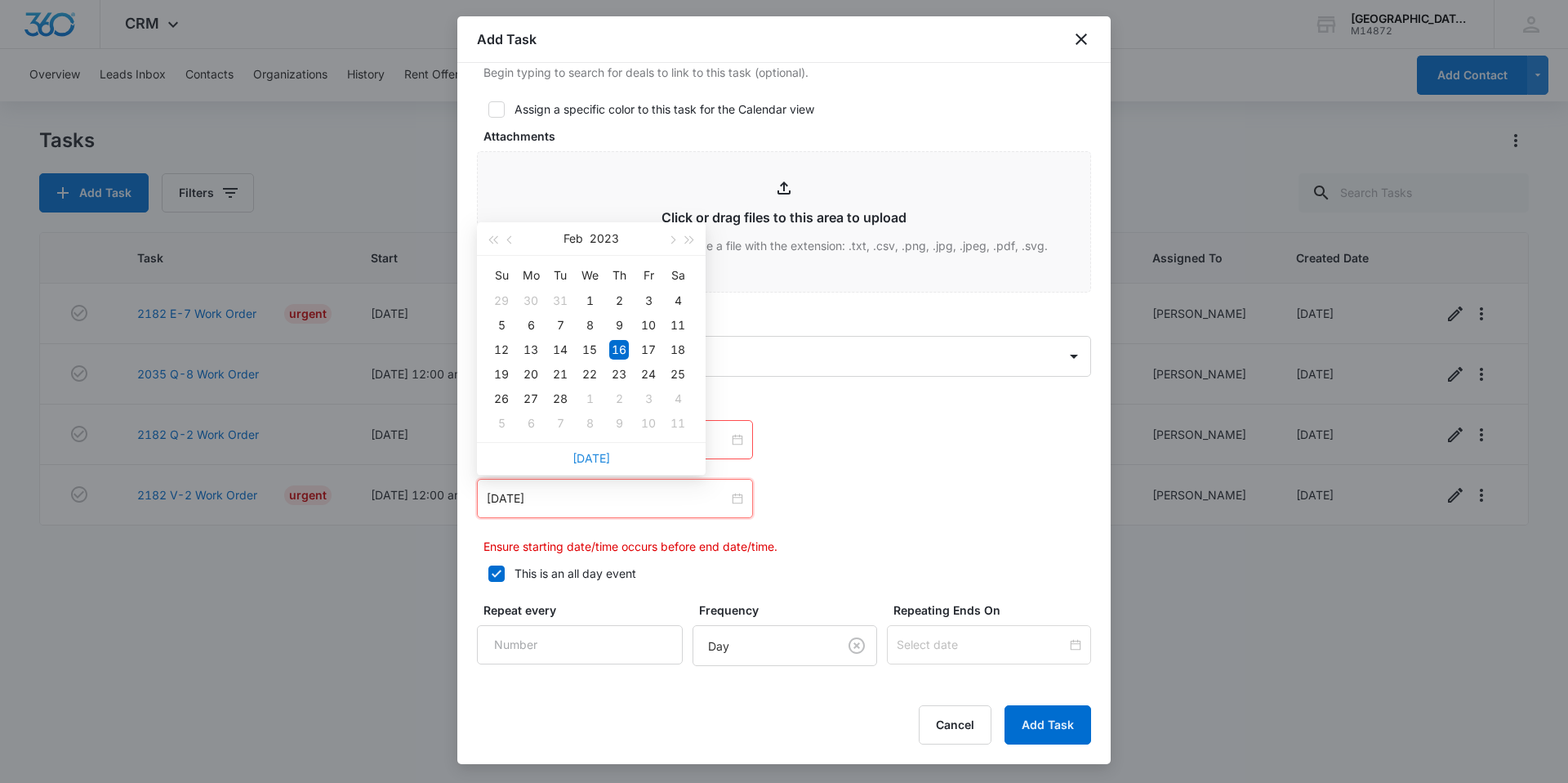
click at [593, 461] on link "Today" at bounding box center [591, 457] width 37 height 14
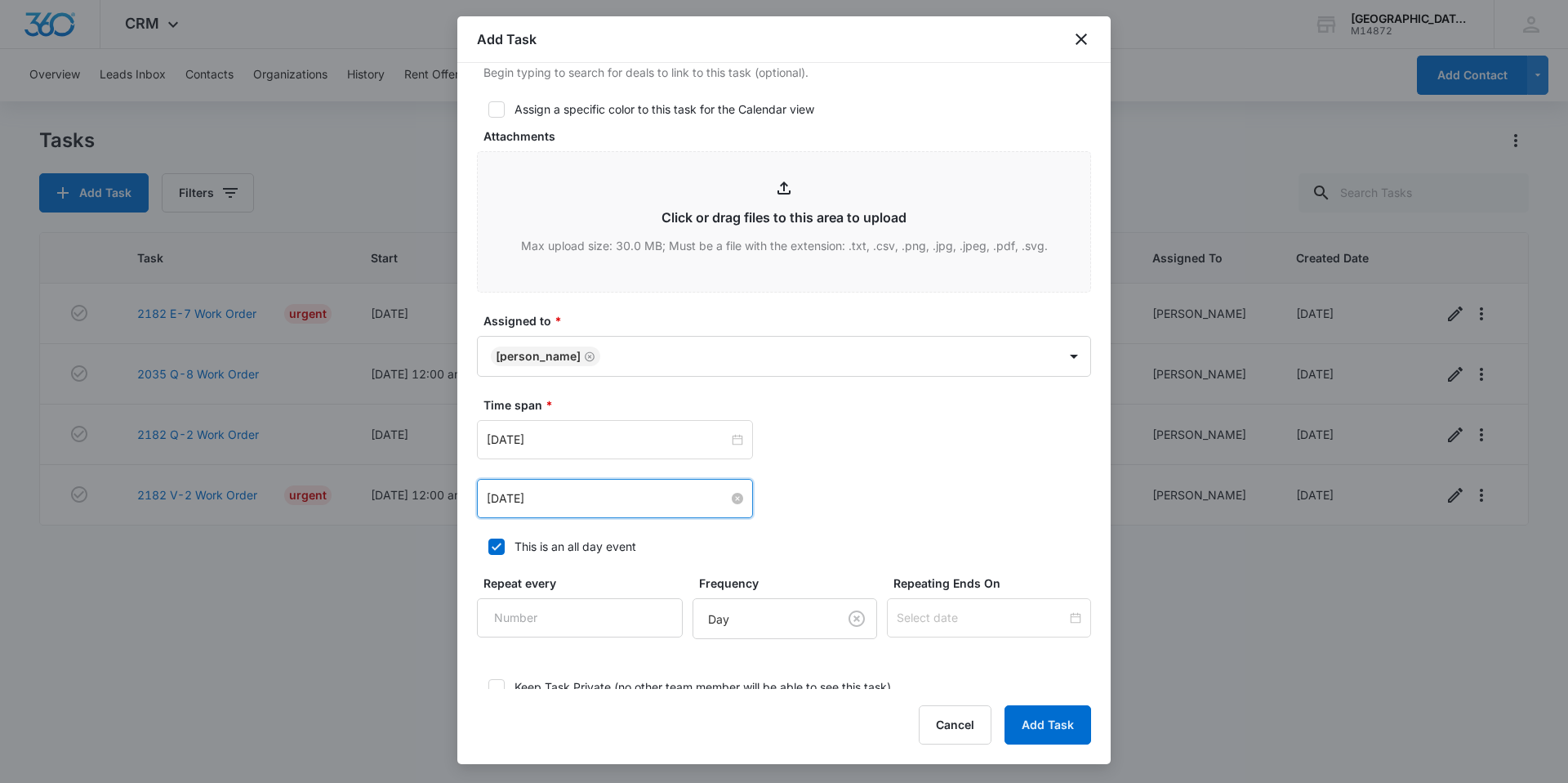
click at [587, 493] on input "Sep 6, 2025" at bounding box center [608, 498] width 242 height 18
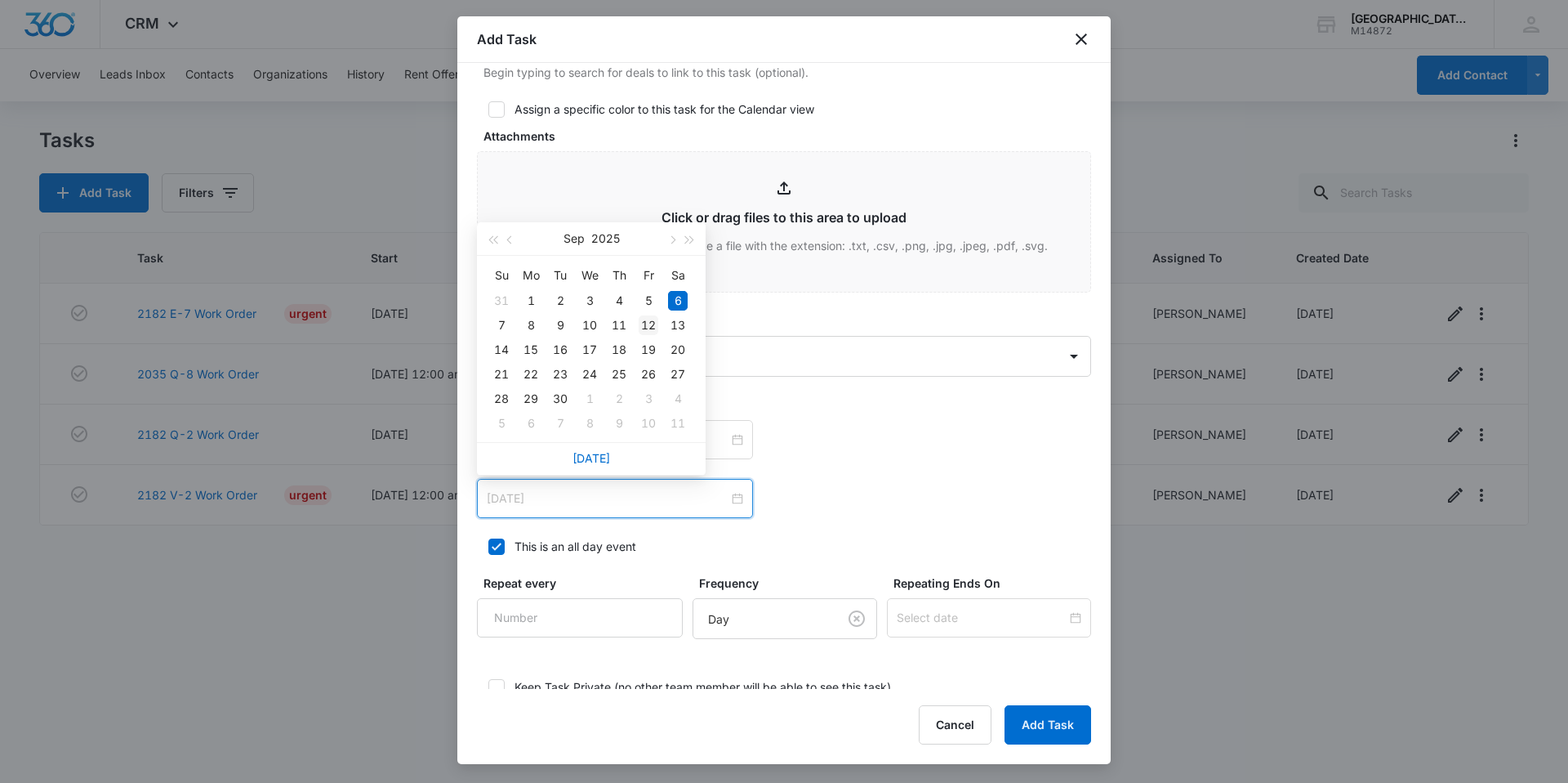
click at [658, 325] on td "12" at bounding box center [648, 325] width 30 height 25
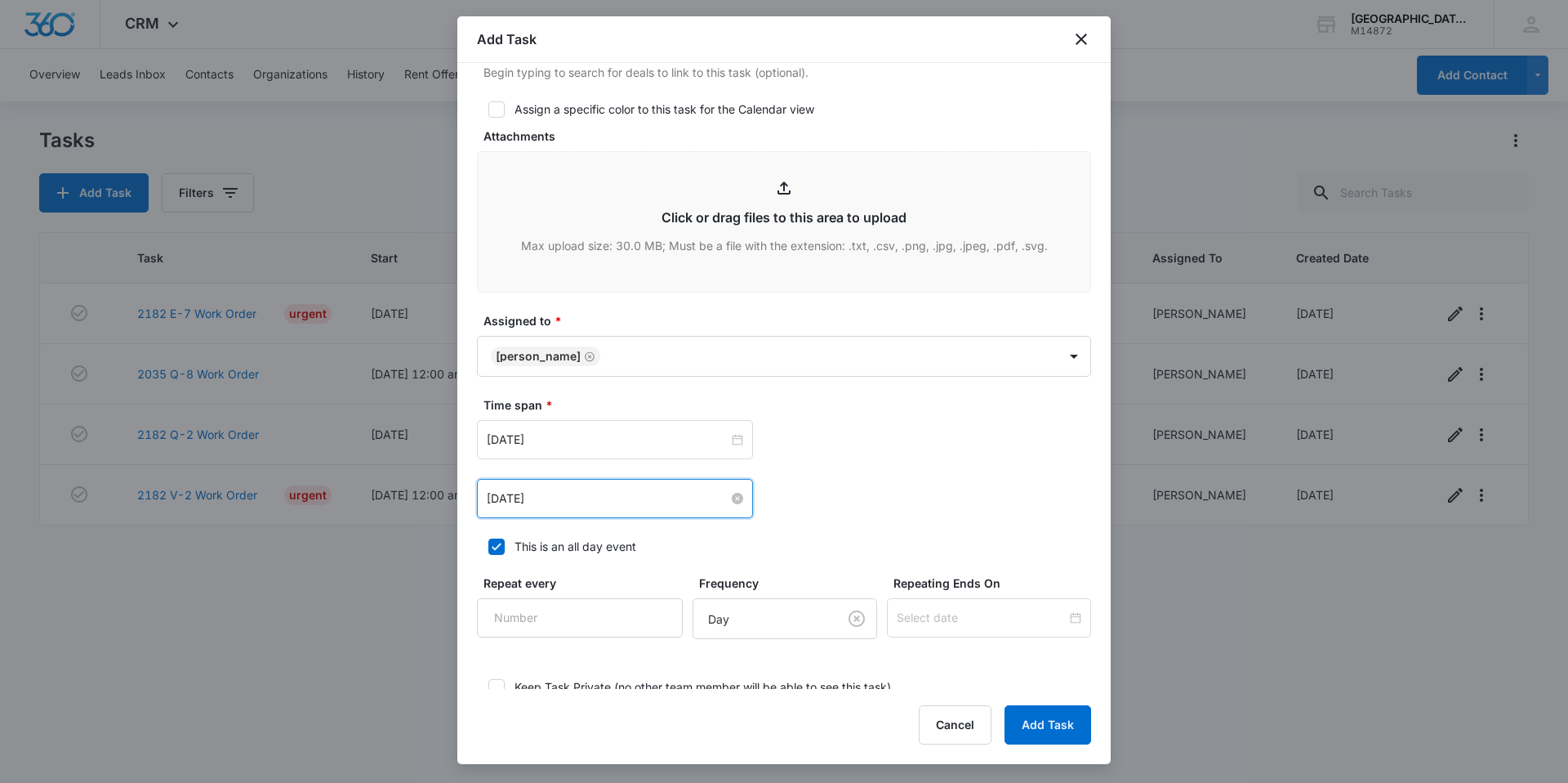
click at [580, 498] on input "Sep 12, 2025" at bounding box center [608, 498] width 242 height 18
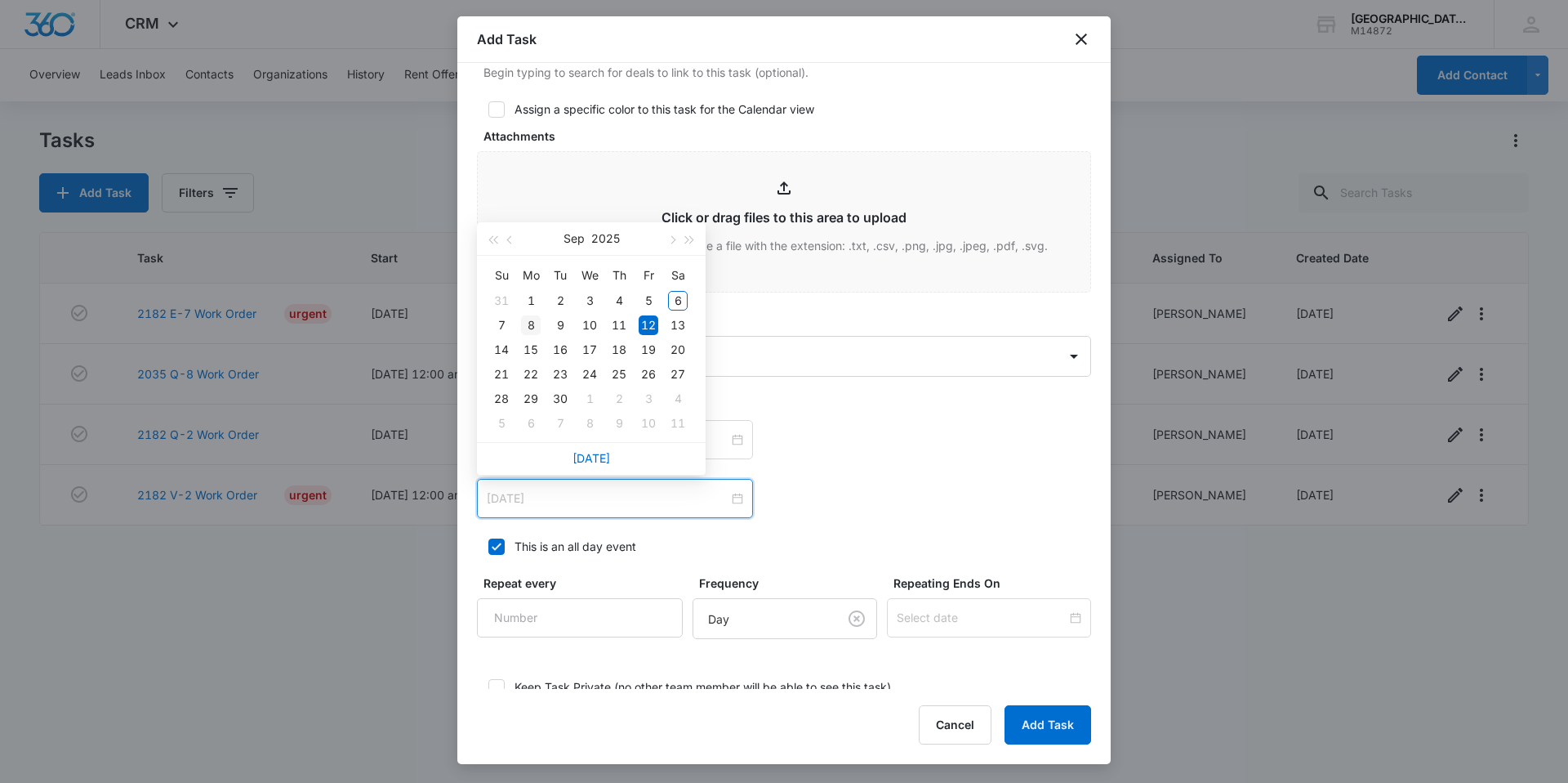
type input "Sep 8, 2025"
click at [525, 325] on div "8" at bounding box center [530, 325] width 19 height 19
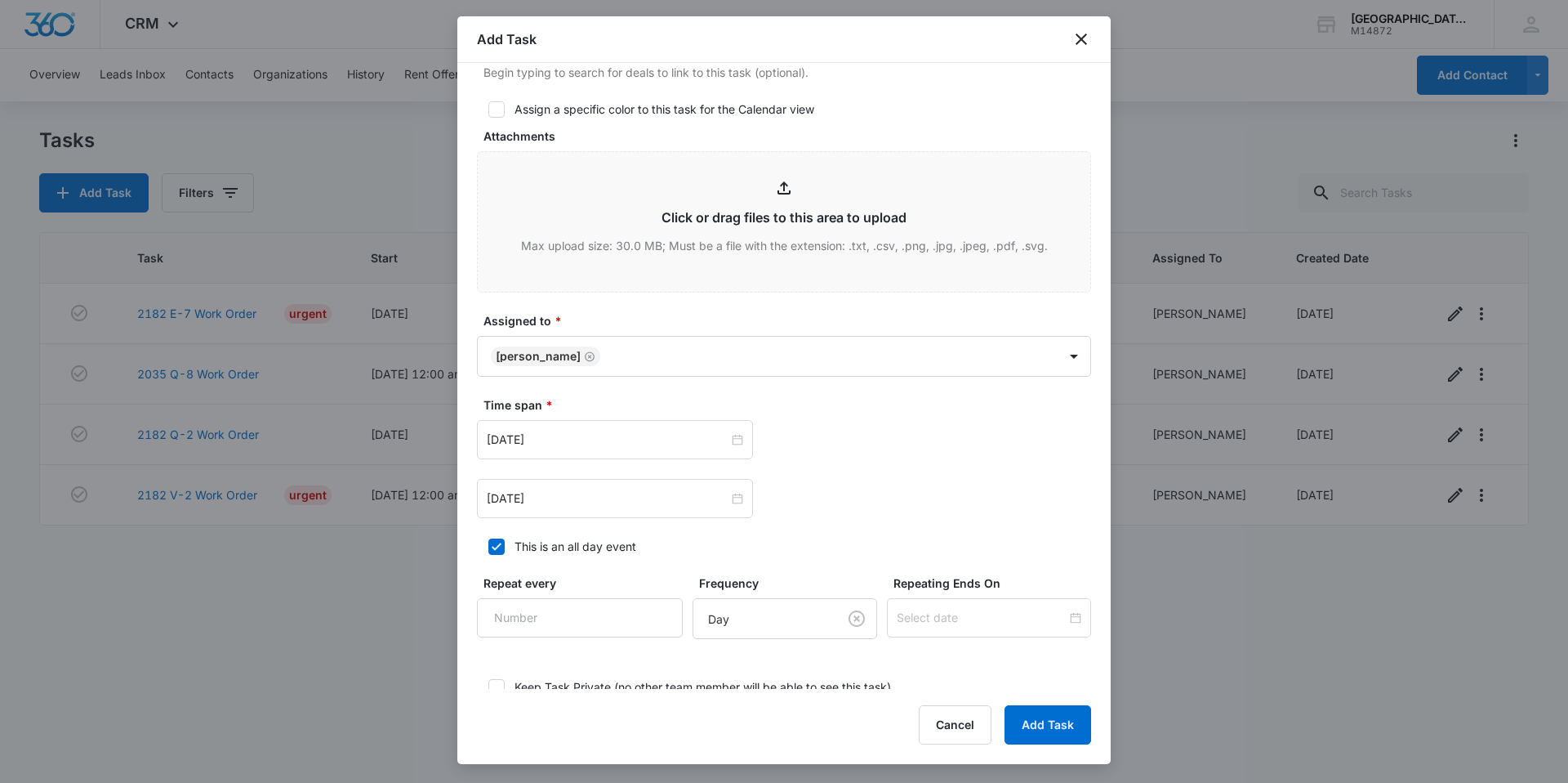
click at [541, 545] on div "This is an all day event" at bounding box center [576, 546] width 122 height 17
click at [489, 545] on input "This is an all day event" at bounding box center [483, 547] width 12 height 12
checkbox input "false"
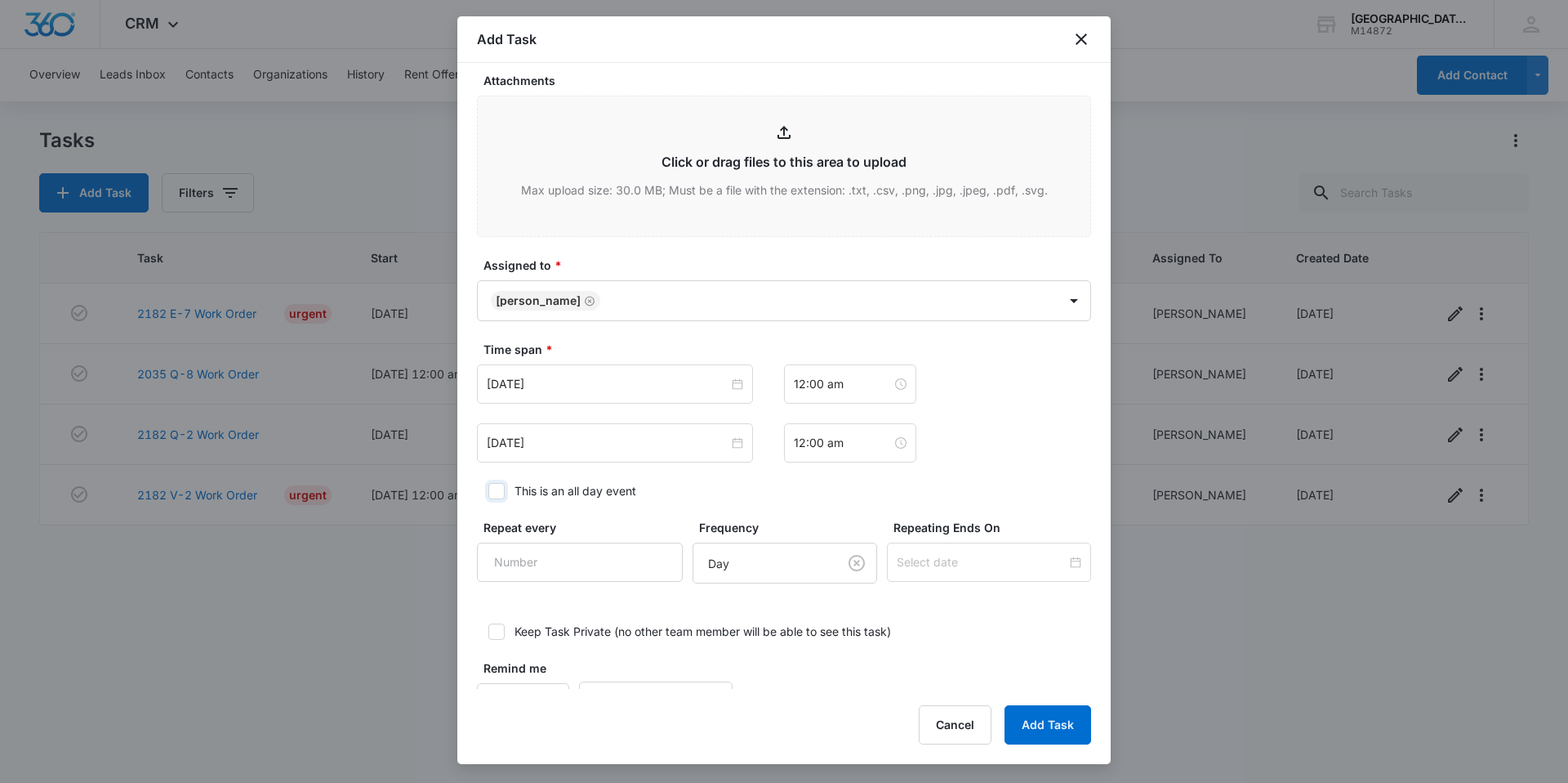
scroll to position [844, 0]
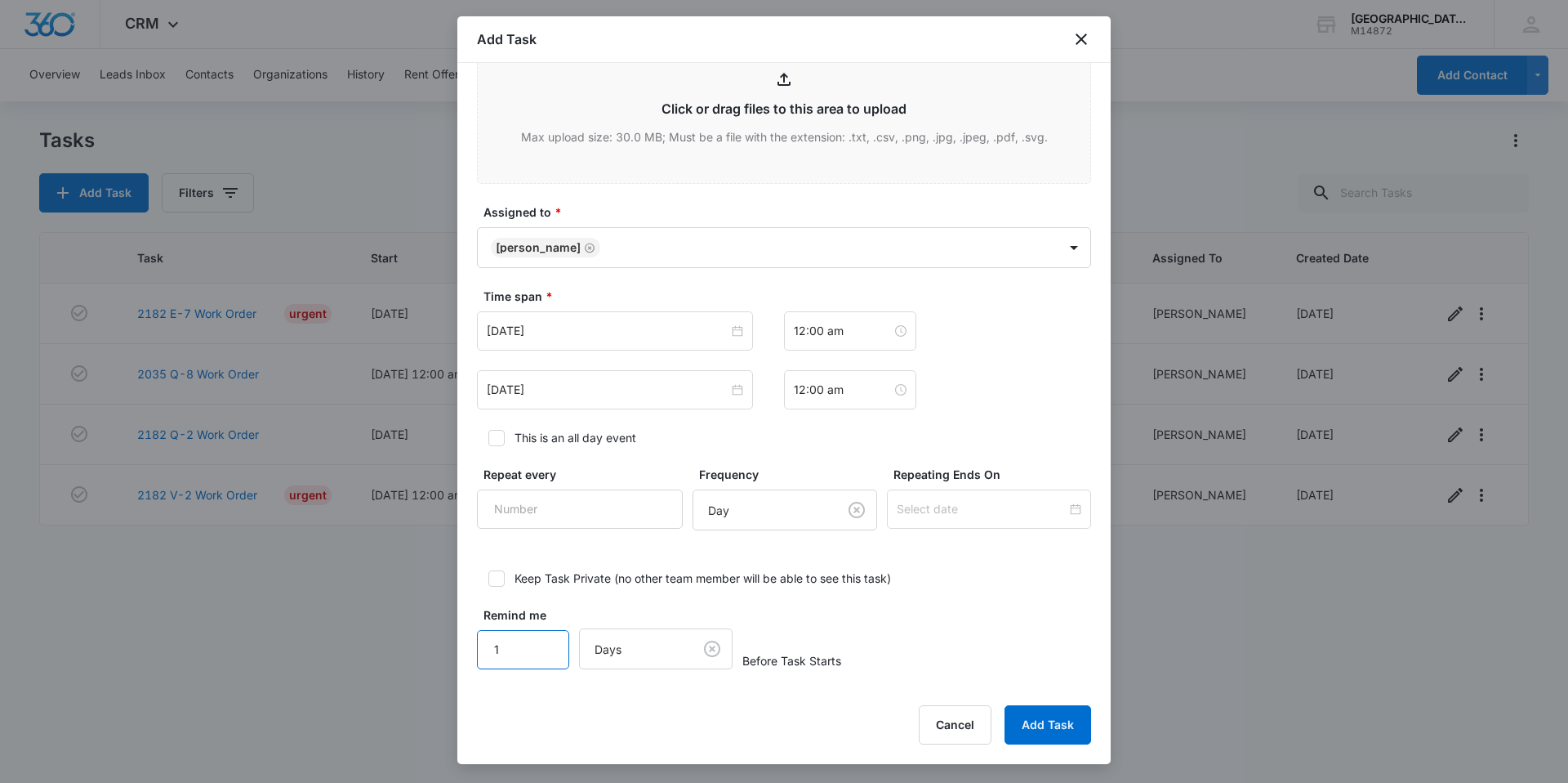
click at [522, 653] on input "1" at bounding box center [522, 649] width 92 height 39
click at [1038, 723] on button "Add Task" at bounding box center [1047, 725] width 86 height 39
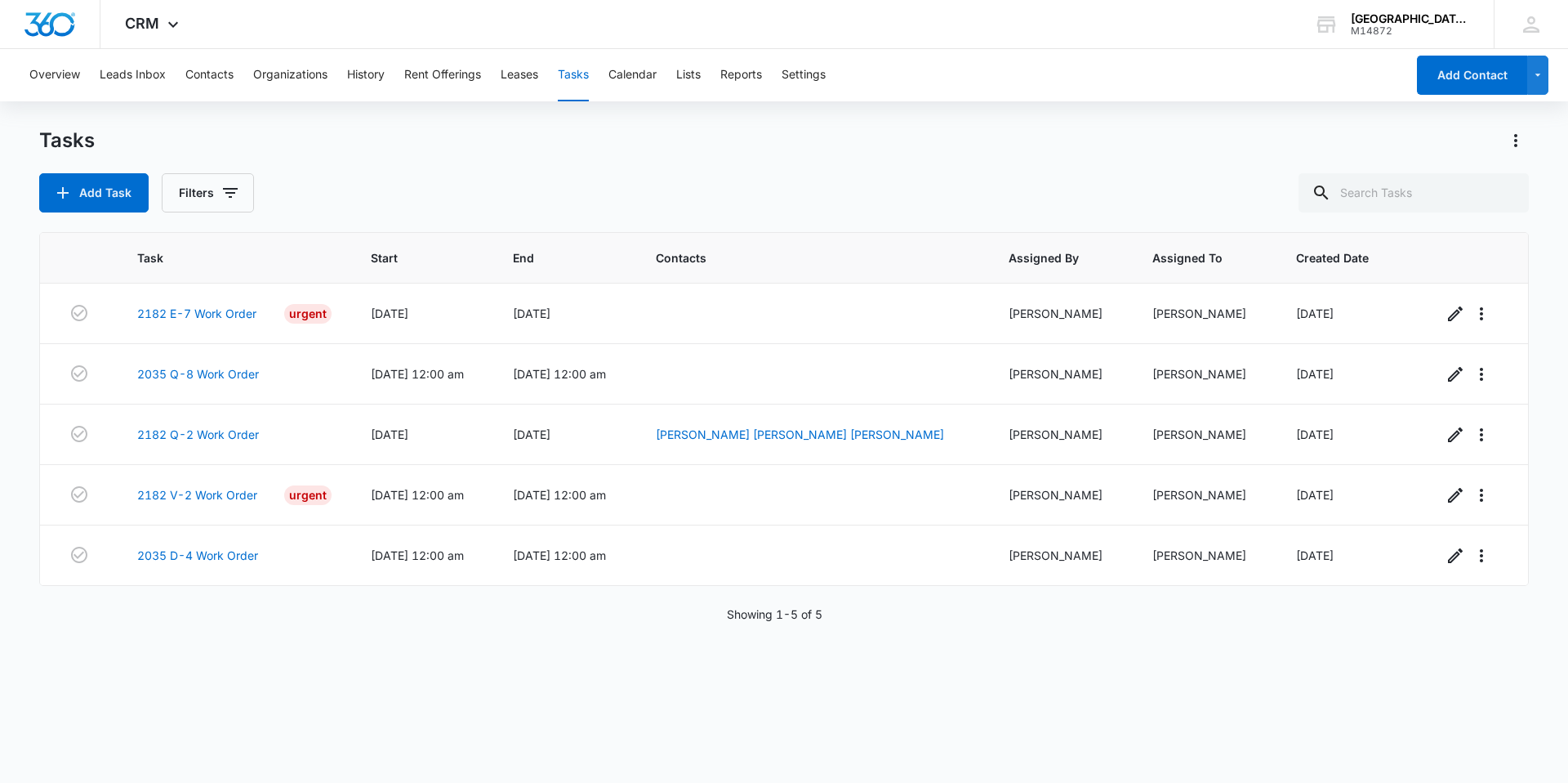
click at [931, 649] on div "Task Start End Contacts Assigned By Assigned To Created Date 2182 E-7 Work Orde…" at bounding box center [784, 496] width 1489 height 529
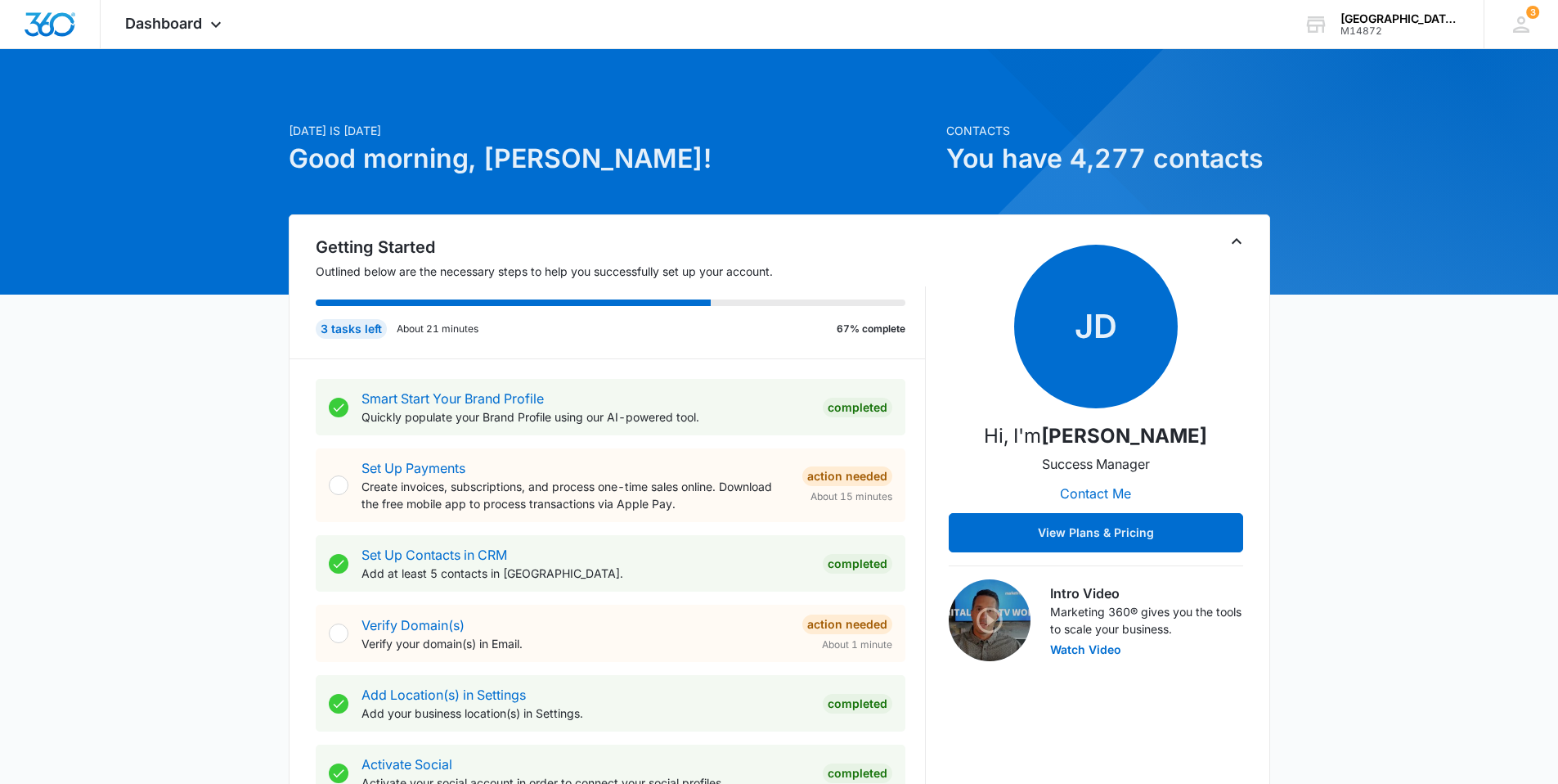
click at [1521, 9] on div "3 BM [PERSON_NAME] [EMAIL_ADDRESS][DOMAIN_NAME] My Profile 3 Notifications Supp…" at bounding box center [1521, 24] width 75 height 48
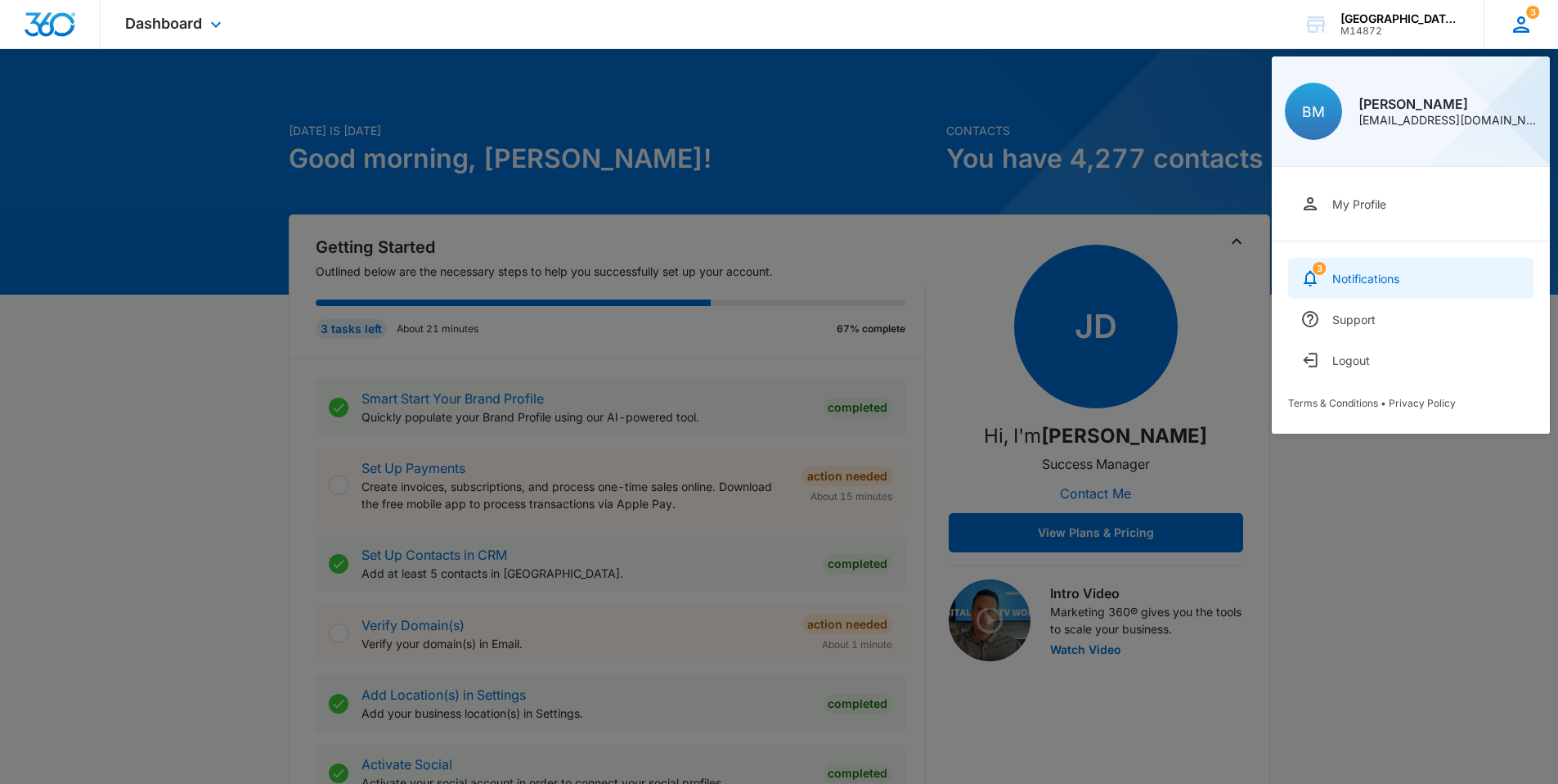
click at [1412, 283] on link "3 Notifications" at bounding box center [1412, 278] width 246 height 41
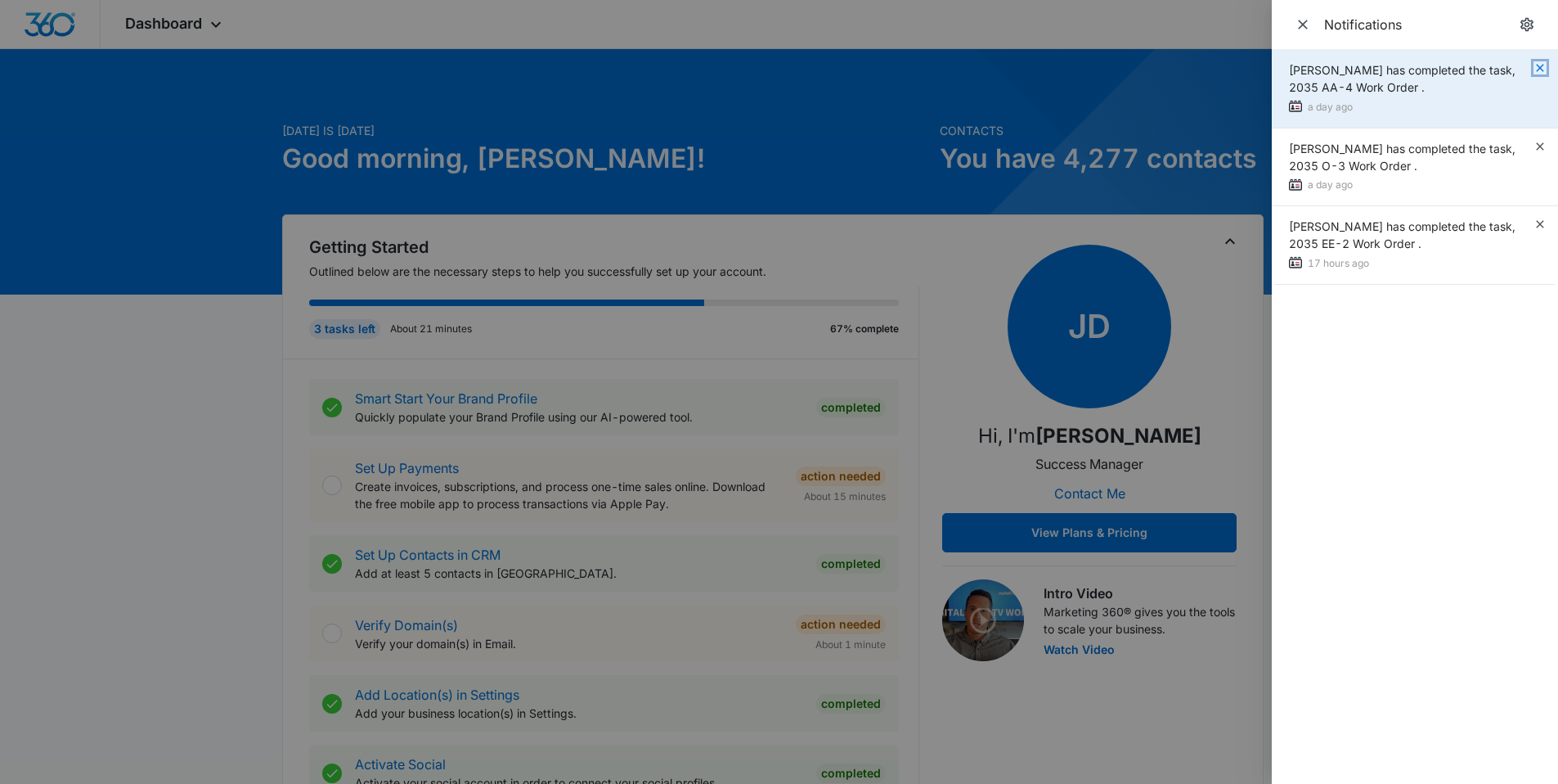
click at [1544, 69] on icon "button" at bounding box center [1539, 67] width 13 height 13
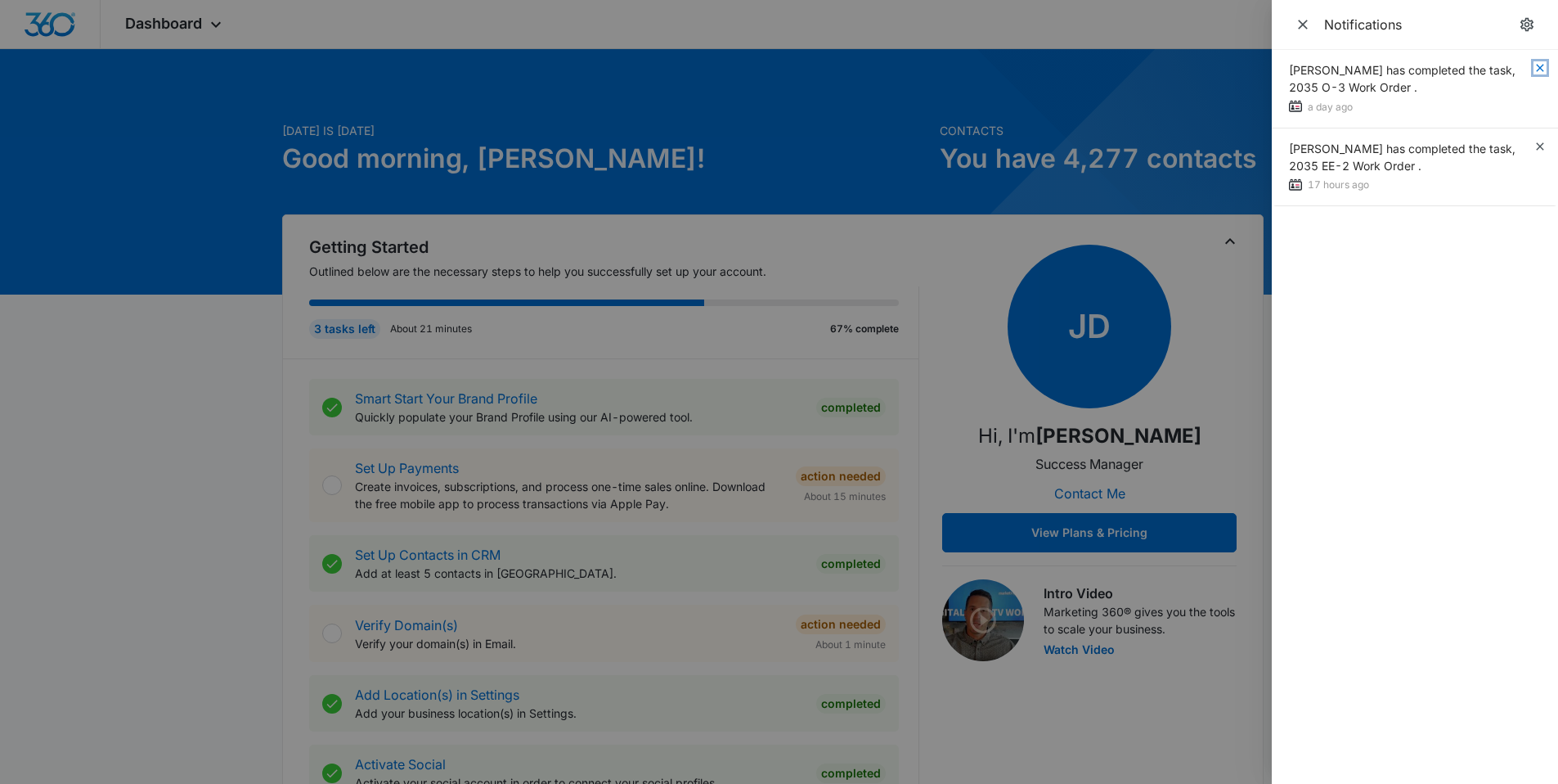
click at [1544, 69] on icon "button" at bounding box center [1539, 67] width 13 height 13
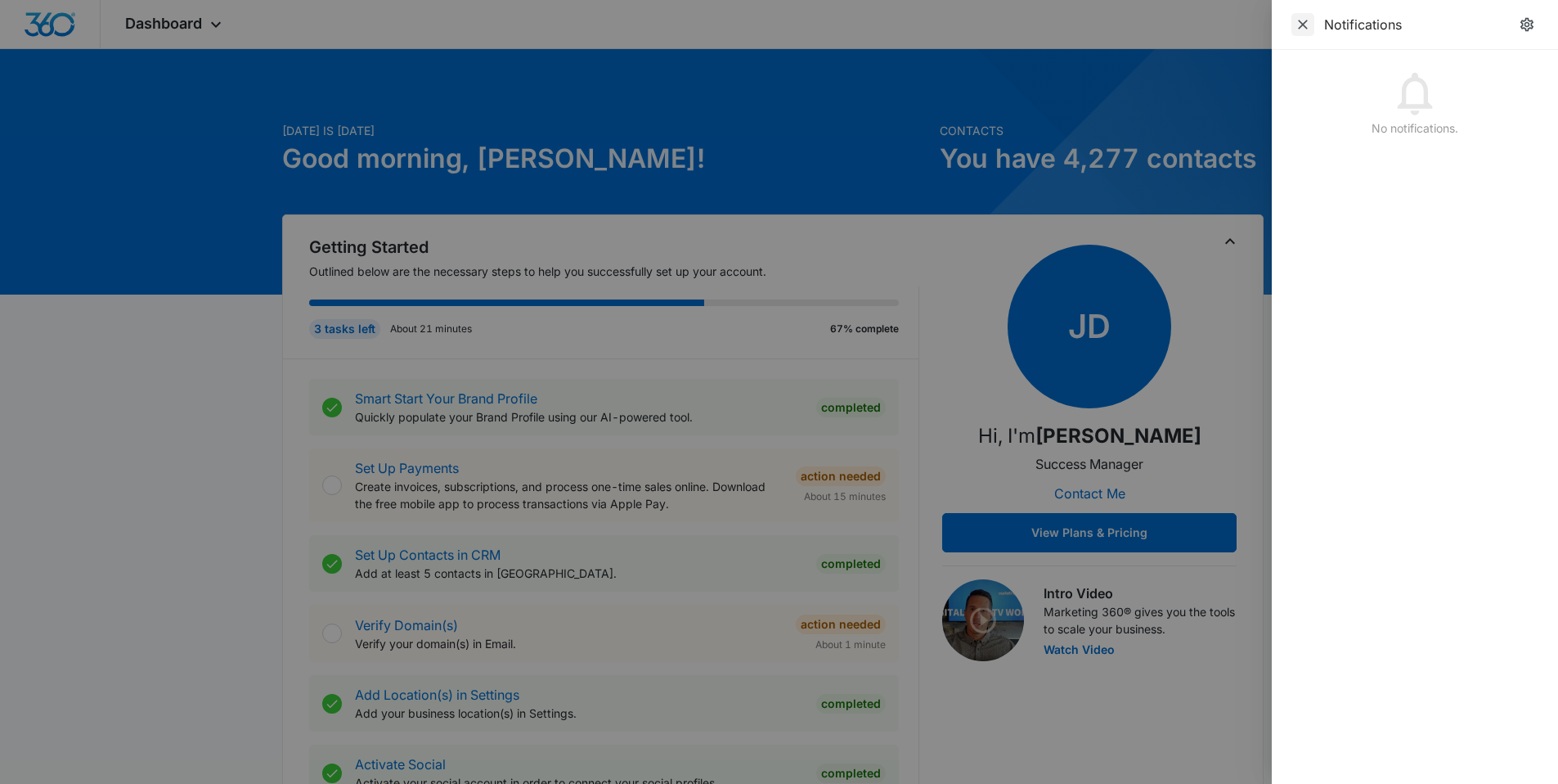
click at [1298, 22] on icon "Close" at bounding box center [1302, 24] width 16 height 16
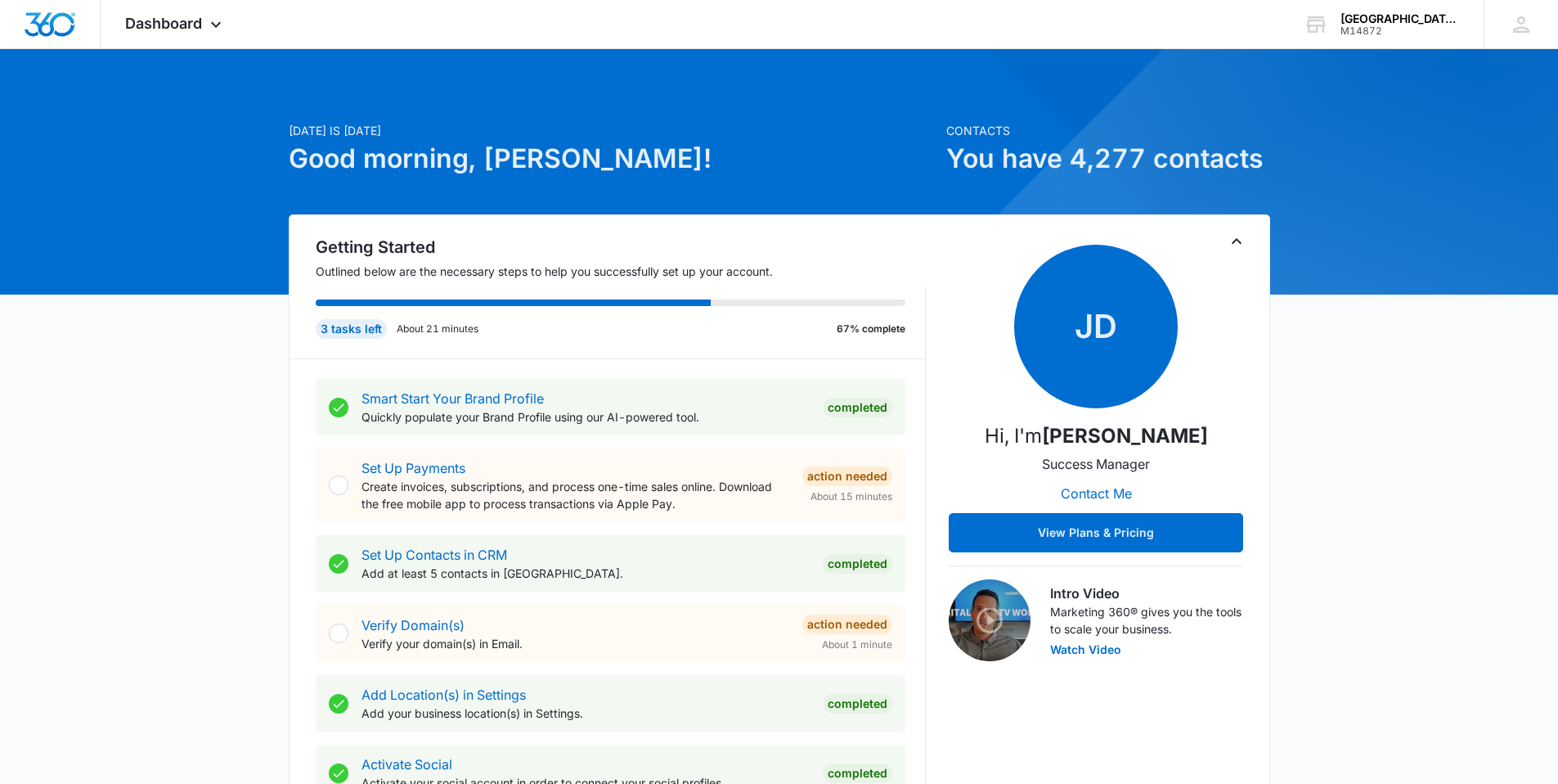
click at [1235, 237] on icon "Toggle Collapse" at bounding box center [1236, 240] width 19 height 19
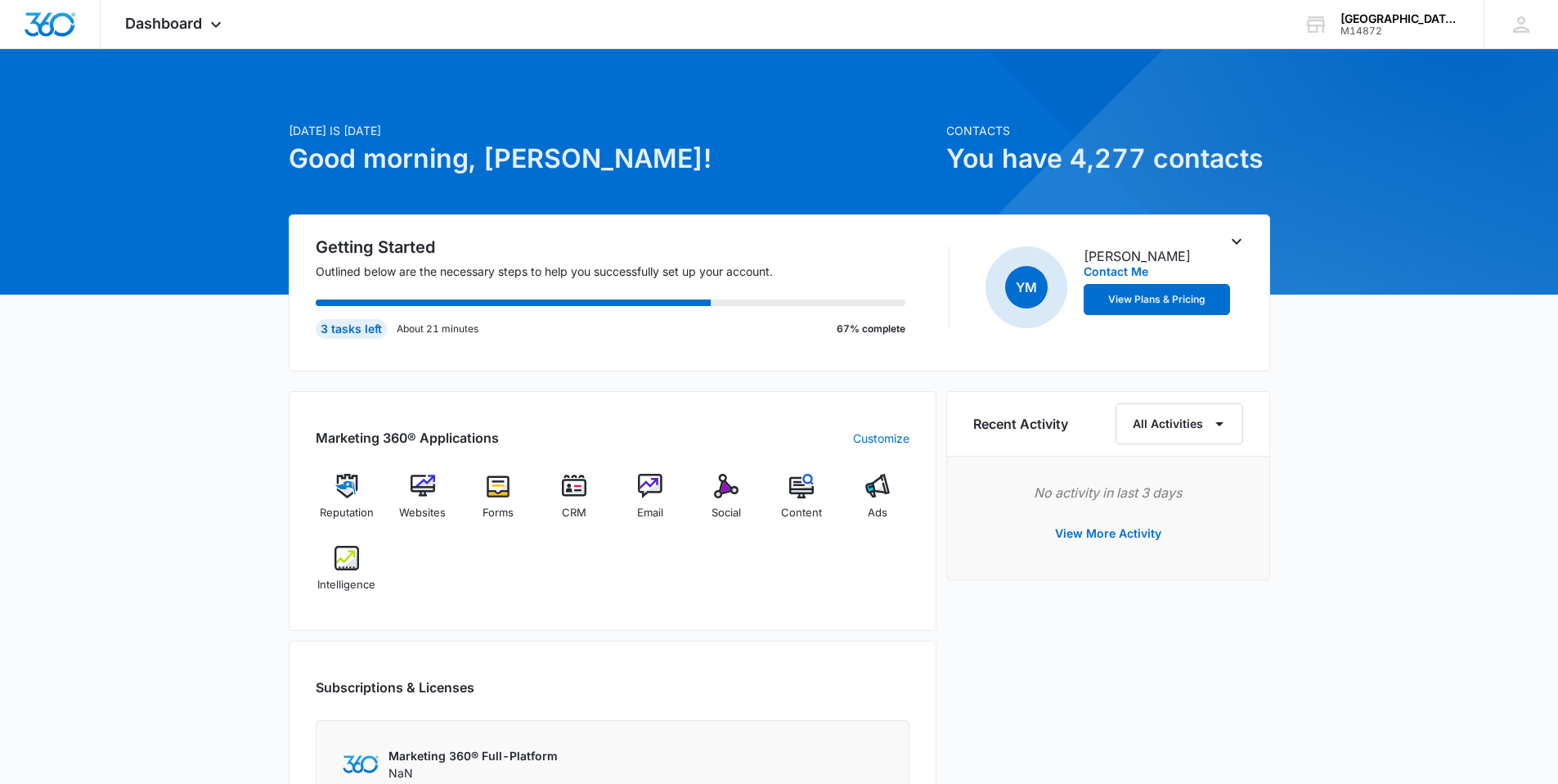
click at [1235, 238] on icon "Toggle Collapse" at bounding box center [1236, 240] width 19 height 19
